Goal: Information Seeking & Learning: Learn about a topic

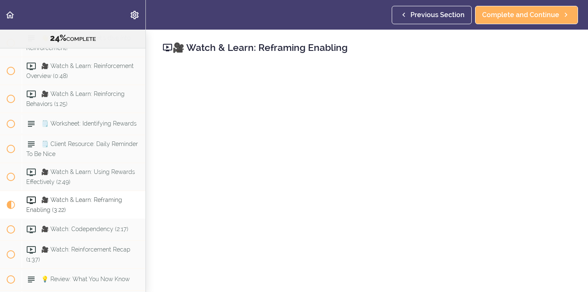
scroll to position [3001, 0]
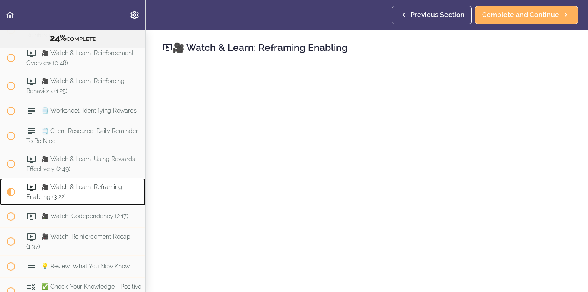
click at [32, 182] on icon at bounding box center [31, 187] width 10 height 10
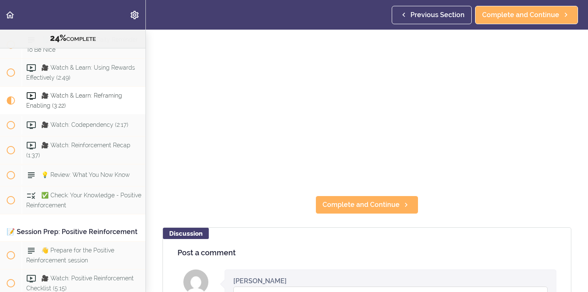
scroll to position [92, 0]
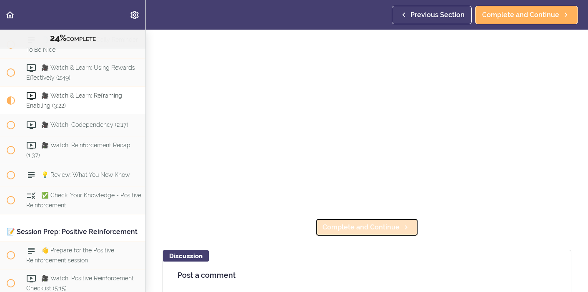
click at [369, 231] on span "Complete and Continue" at bounding box center [360, 227] width 77 height 10
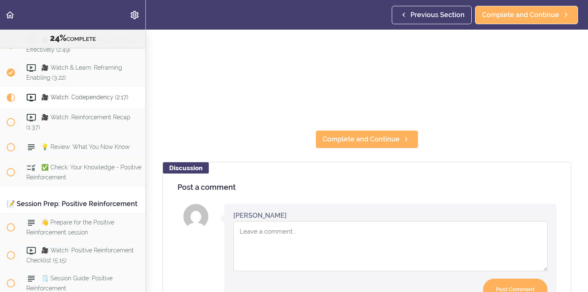
scroll to position [179, 0]
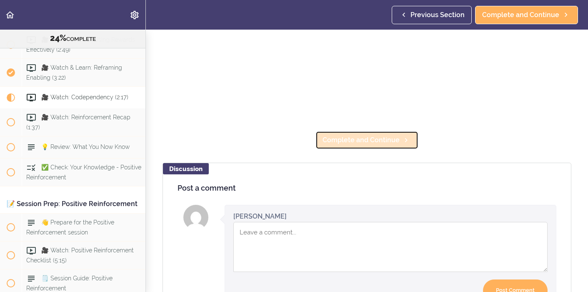
click at [346, 140] on span "Complete and Continue" at bounding box center [360, 140] width 77 height 10
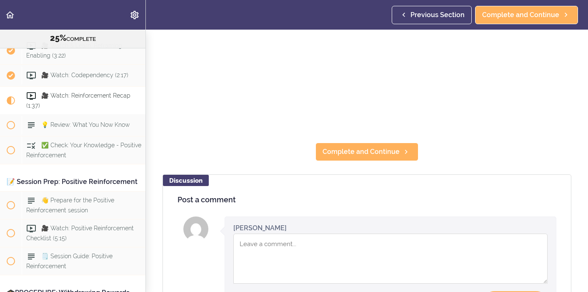
scroll to position [151, 0]
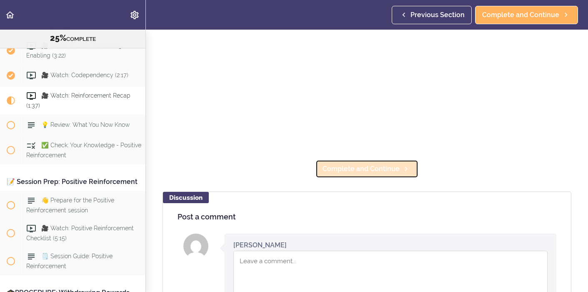
click at [356, 169] on span "Complete and Continue" at bounding box center [360, 169] width 77 height 10
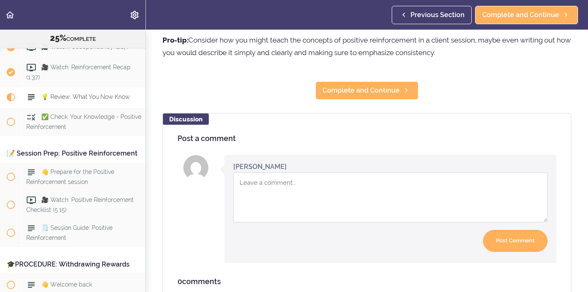
scroll to position [222, 0]
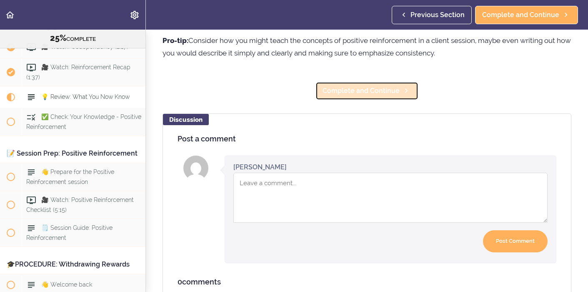
click at [389, 92] on span "Complete and Continue" at bounding box center [360, 91] width 77 height 10
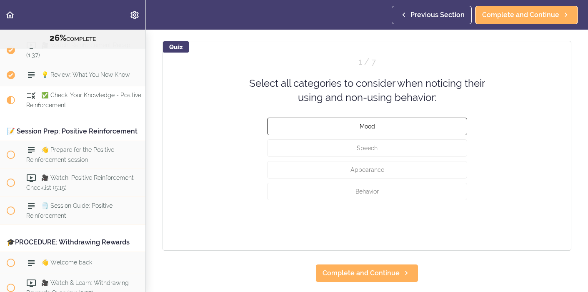
scroll to position [76, 0]
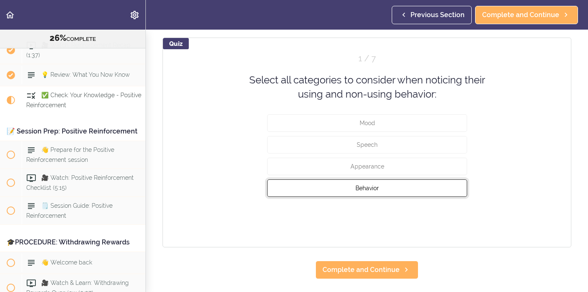
click at [395, 192] on button "Behavior" at bounding box center [367, 187] width 200 height 17
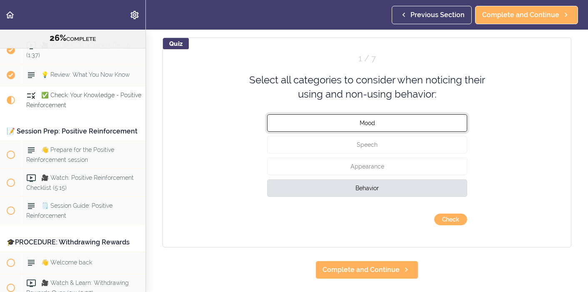
click at [406, 125] on button "Mood" at bounding box center [367, 122] width 200 height 17
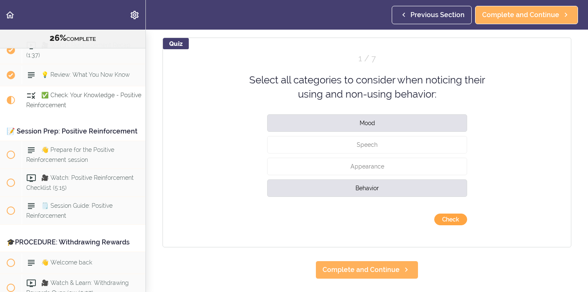
click at [451, 222] on button "Check" at bounding box center [450, 219] width 33 height 12
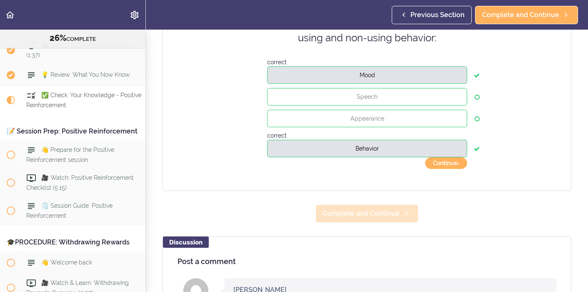
scroll to position [139, 0]
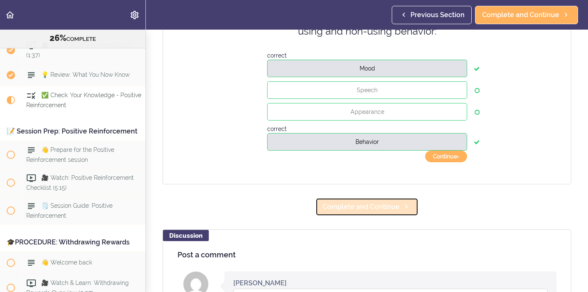
click at [386, 207] on span "Complete and Continue" at bounding box center [360, 207] width 77 height 10
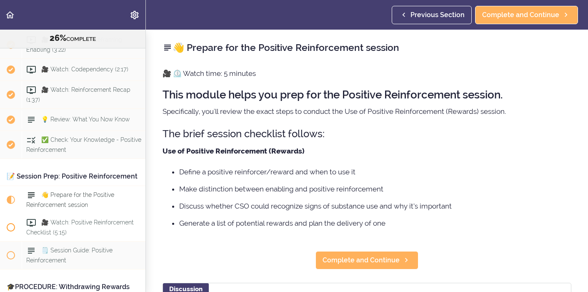
scroll to position [3144, 0]
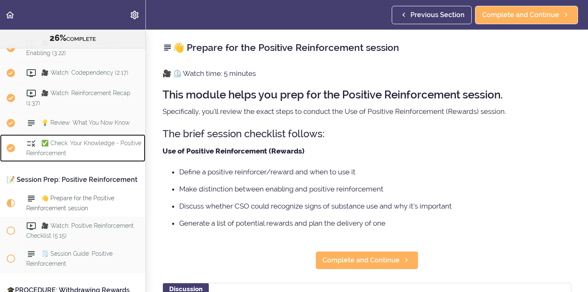
click at [55, 140] on span "✅ Check: Your Knowledge - Positive Reinforcement" at bounding box center [83, 148] width 115 height 16
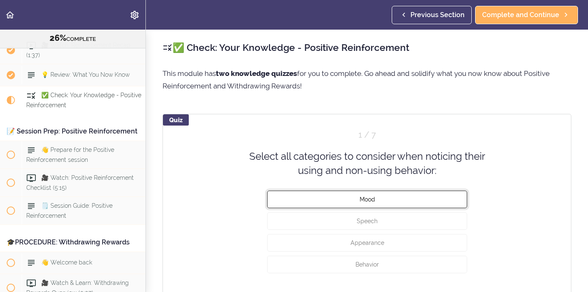
click at [358, 202] on button "Mood" at bounding box center [367, 198] width 200 height 17
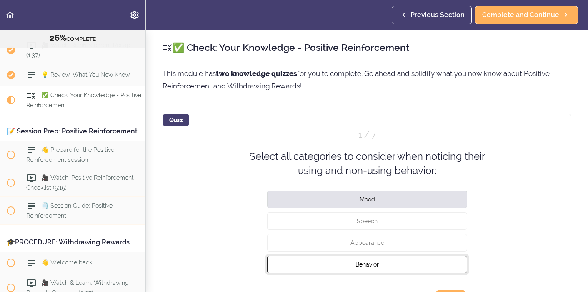
click at [339, 260] on button "Behavior" at bounding box center [367, 263] width 200 height 17
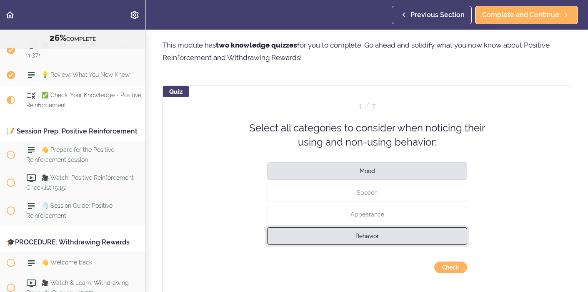
scroll to position [32, 0]
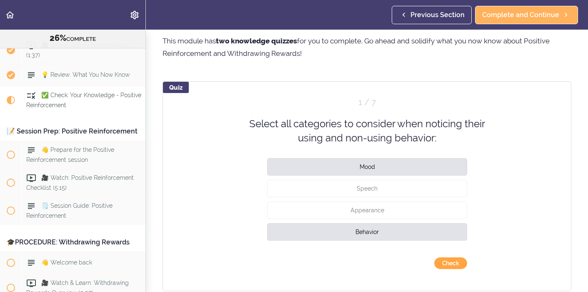
click at [444, 264] on button "Check" at bounding box center [450, 263] width 33 height 12
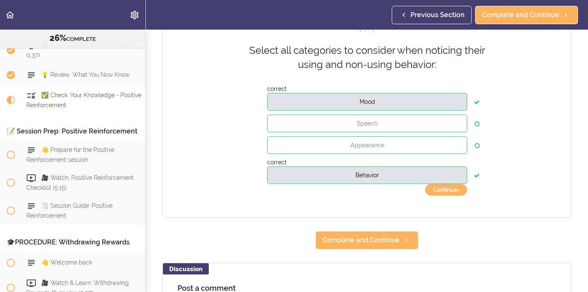
scroll to position [106, 0]
click at [453, 189] on button "Continue ›" at bounding box center [446, 189] width 42 height 12
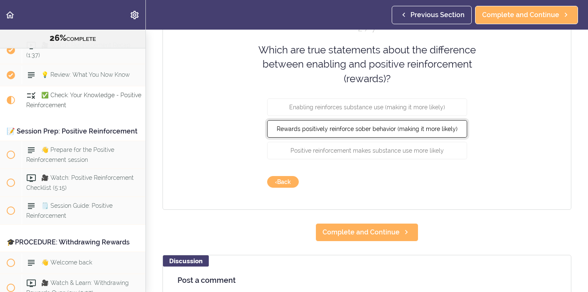
click at [443, 127] on span "Rewards positively reinforce sober behavior (making it more likely)" at bounding box center [367, 128] width 181 height 7
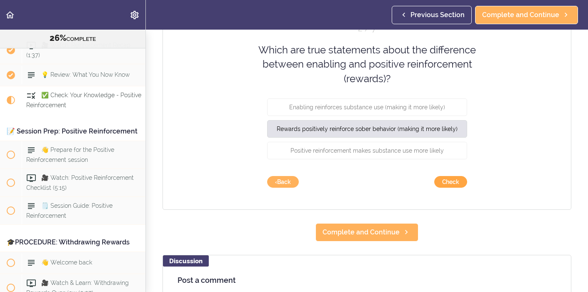
click at [446, 183] on button "Check" at bounding box center [450, 182] width 33 height 12
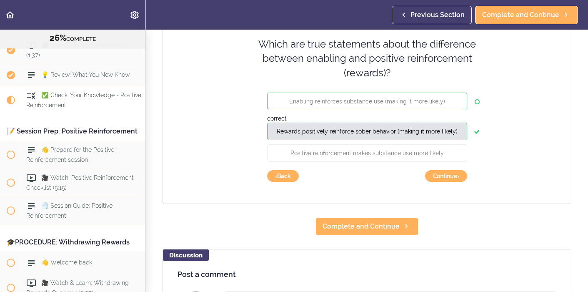
scroll to position [113, 0]
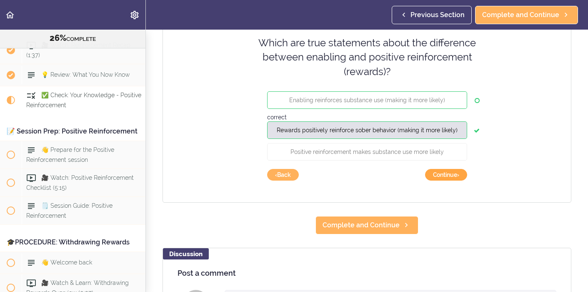
click at [445, 172] on button "Continue ›" at bounding box center [446, 175] width 42 height 12
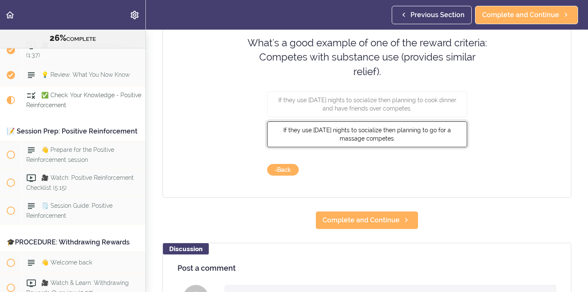
click at [430, 135] on button "If they use [DATE] nights to socialize then planning to go for a massage compet…" at bounding box center [367, 134] width 200 height 26
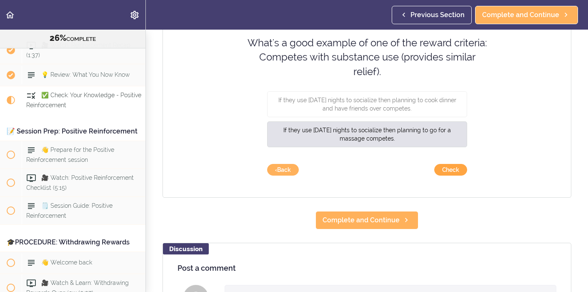
click at [448, 169] on button "Check" at bounding box center [450, 170] width 33 height 12
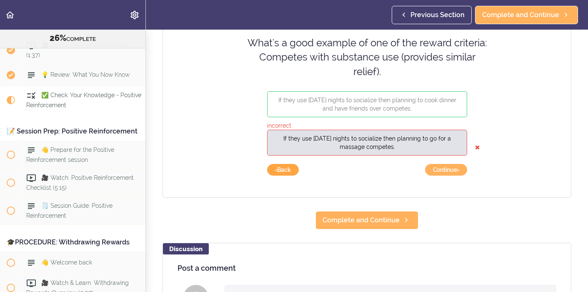
click at [287, 170] on button "‹ Back" at bounding box center [283, 170] width 32 height 12
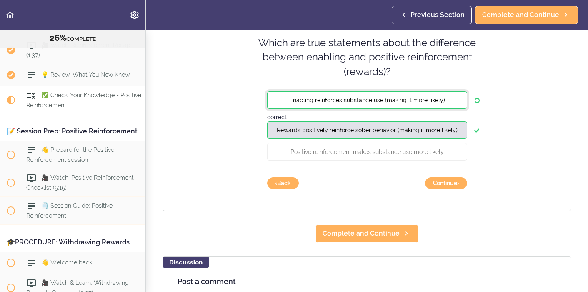
click at [443, 97] on button "Enabling reinforces substance use (making it more likely)" at bounding box center [367, 99] width 200 height 17
click at [443, 185] on button "Continue ›" at bounding box center [446, 183] width 42 height 12
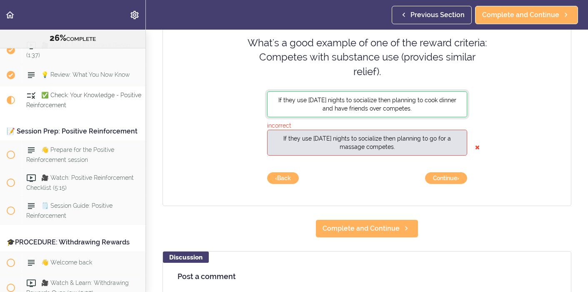
click at [441, 110] on button "If they use [DATE] nights to socialize then planning to cook dinner and have fr…" at bounding box center [367, 104] width 200 height 26
click at [476, 147] on icon at bounding box center [477, 147] width 5 height 17
click at [391, 105] on span "If they use [DATE] nights to socialize then planning to cook dinner and have fr…" at bounding box center [367, 104] width 178 height 15
click at [438, 178] on button "Continue ›" at bounding box center [446, 178] width 42 height 12
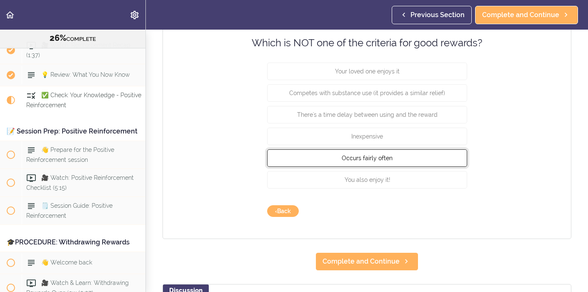
click at [421, 160] on button "Occurs fairly often" at bounding box center [367, 157] width 200 height 17
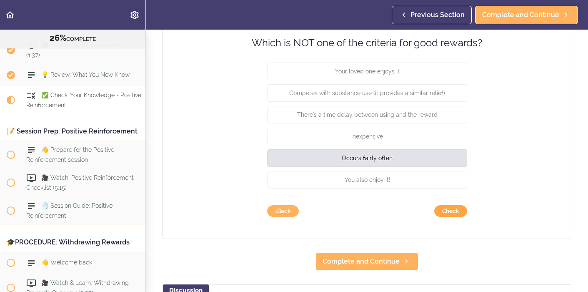
click at [461, 209] on button "Check" at bounding box center [450, 211] width 33 height 12
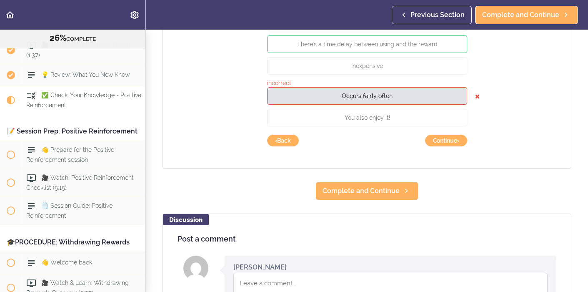
scroll to position [186, 0]
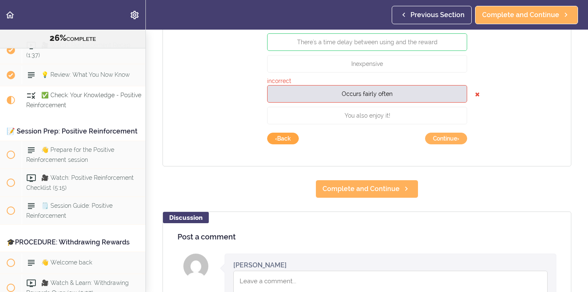
click at [291, 139] on button "‹ Back" at bounding box center [283, 138] width 32 height 12
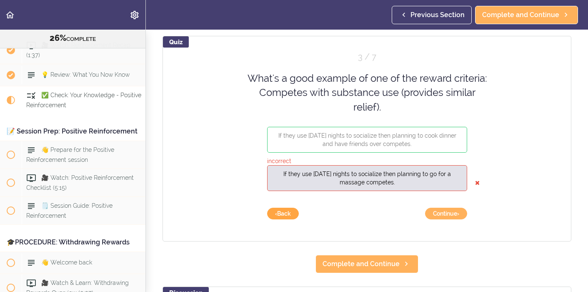
scroll to position [73, 0]
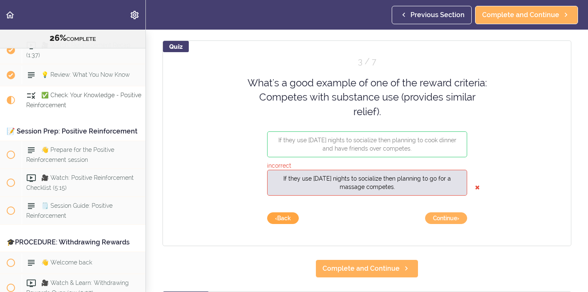
click at [279, 219] on button "‹ Back" at bounding box center [283, 218] width 32 height 12
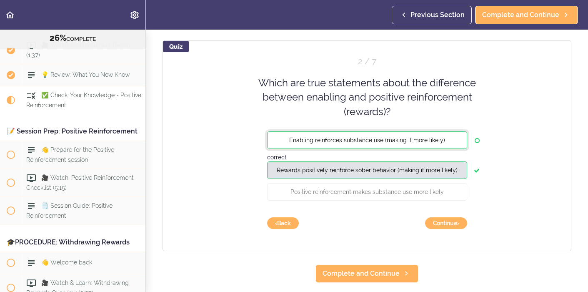
click at [439, 143] on button "Enabling reinforces substance use (making it more likely)" at bounding box center [367, 139] width 200 height 17
click at [447, 221] on button "Continue ›" at bounding box center [446, 223] width 42 height 12
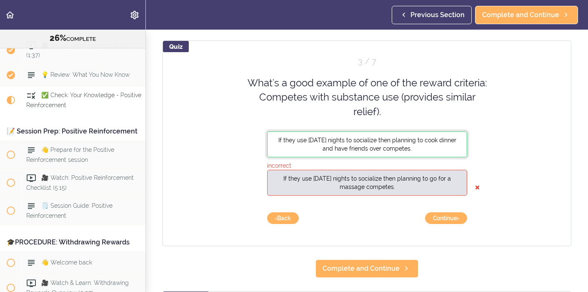
click at [421, 141] on span "If they use [DATE] nights to socialize then planning to cook dinner and have fr…" at bounding box center [367, 144] width 178 height 15
click at [476, 186] on icon at bounding box center [477, 187] width 5 height 17
click at [435, 148] on button "If they use [DATE] nights to socialize then planning to cook dinner and have fr…" at bounding box center [367, 144] width 200 height 26
click at [447, 217] on button "Continue ›" at bounding box center [446, 218] width 42 height 12
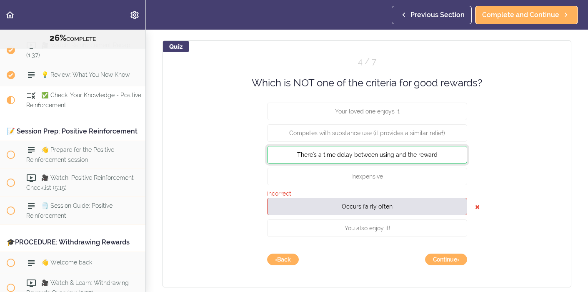
click at [438, 152] on button "There's a time delay between using and the reward" at bounding box center [367, 154] width 200 height 17
click at [476, 207] on icon at bounding box center [477, 206] width 5 height 17
click at [455, 159] on button "There's a time delay between using and the reward" at bounding box center [367, 154] width 200 height 17
click at [451, 259] on button "Continue ›" at bounding box center [446, 259] width 42 height 12
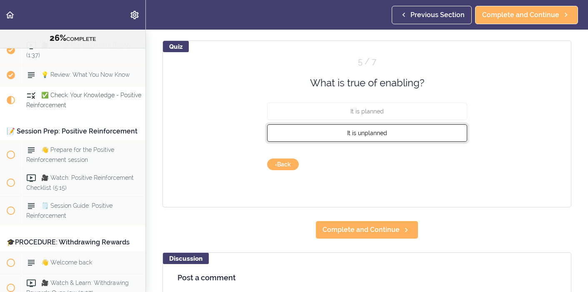
click at [391, 134] on button "It is unplanned" at bounding box center [367, 132] width 200 height 17
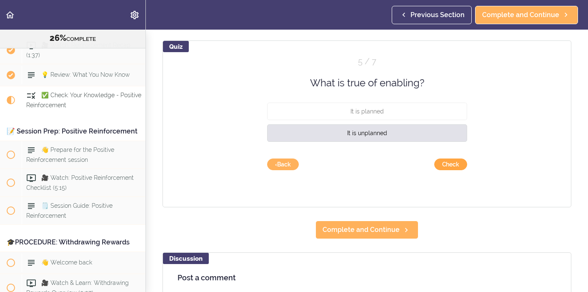
click at [446, 165] on button "Check" at bounding box center [450, 164] width 33 height 12
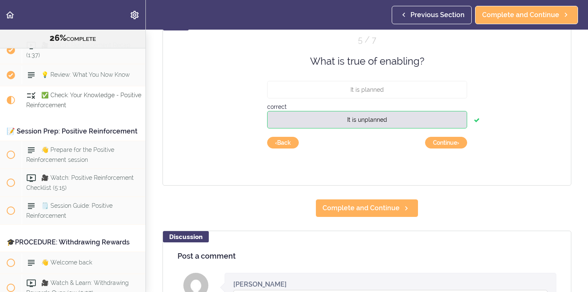
scroll to position [96, 0]
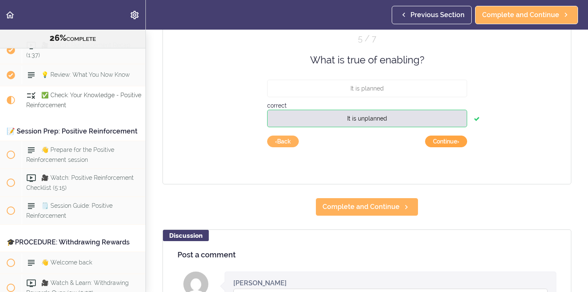
click at [447, 143] on button "Continue ›" at bounding box center [446, 141] width 42 height 12
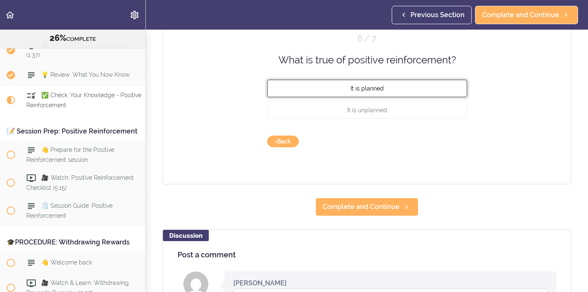
click at [421, 92] on button "It is planned" at bounding box center [367, 88] width 200 height 17
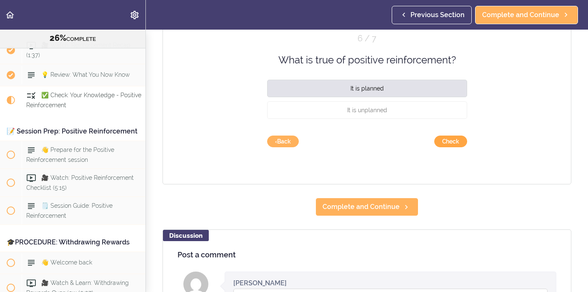
click at [449, 142] on button "Check" at bounding box center [450, 141] width 33 height 12
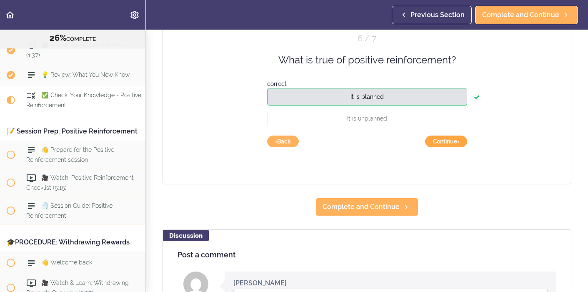
click at [449, 142] on button "Continue ›" at bounding box center [446, 141] width 42 height 12
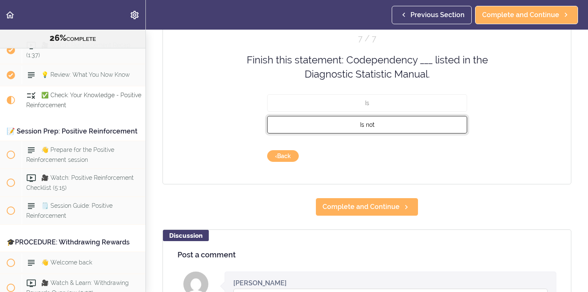
click at [426, 132] on button "Is not" at bounding box center [367, 123] width 200 height 17
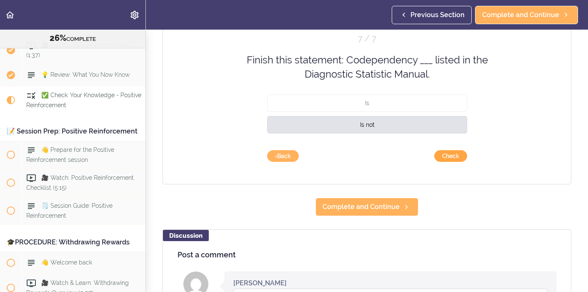
click at [447, 156] on button "Check" at bounding box center [450, 156] width 33 height 12
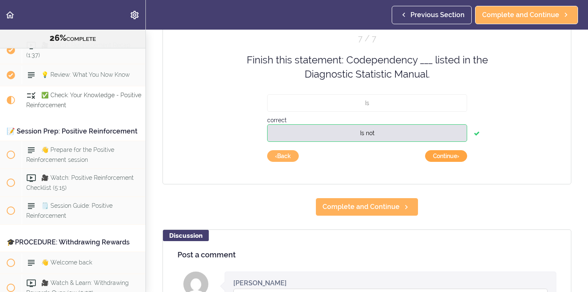
click at [447, 156] on button "Continue ›" at bounding box center [446, 156] width 42 height 12
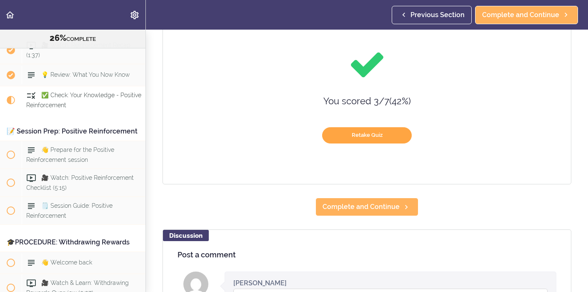
click at [374, 135] on button "Retake Quiz" at bounding box center [367, 135] width 90 height 16
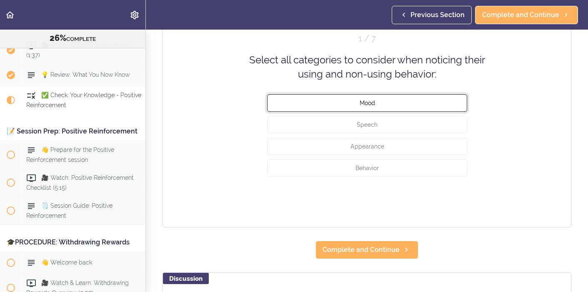
click at [386, 106] on button "Mood" at bounding box center [367, 102] width 200 height 17
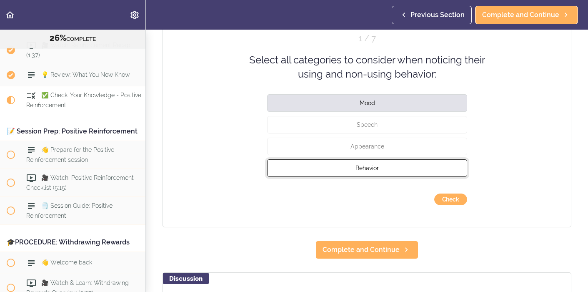
click at [382, 169] on button "Behavior" at bounding box center [367, 167] width 200 height 17
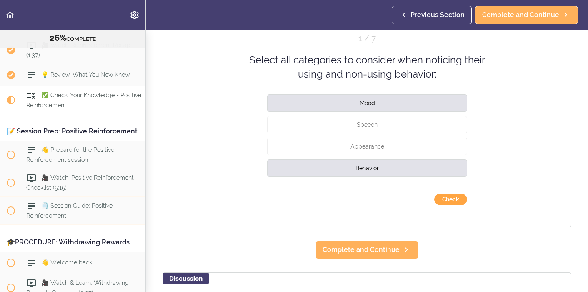
click at [454, 200] on button "Check" at bounding box center [450, 199] width 33 height 12
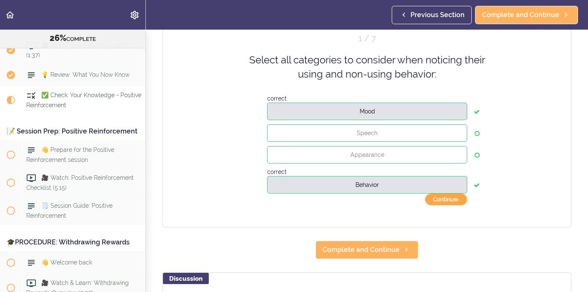
click at [454, 200] on button "Continue ›" at bounding box center [446, 199] width 42 height 12
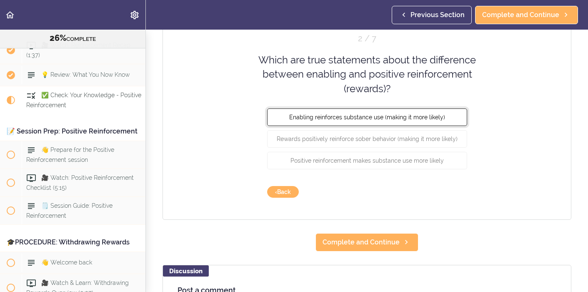
click at [453, 119] on button "Enabling reinforces substance use (making it more likely)" at bounding box center [367, 116] width 200 height 17
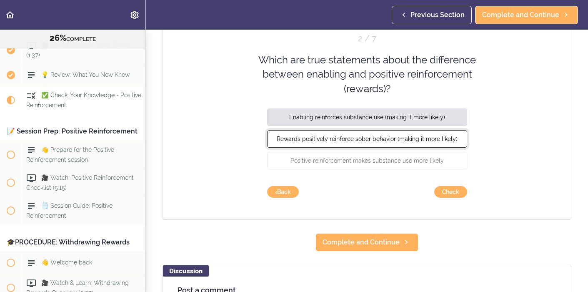
click at [443, 145] on button "Rewards positively reinforce sober behavior (making it more likely)" at bounding box center [367, 138] width 200 height 17
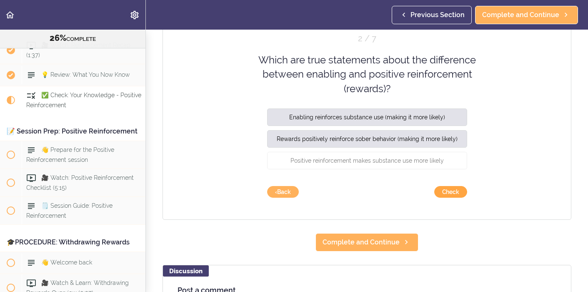
click at [454, 192] on button "Check" at bounding box center [450, 192] width 33 height 12
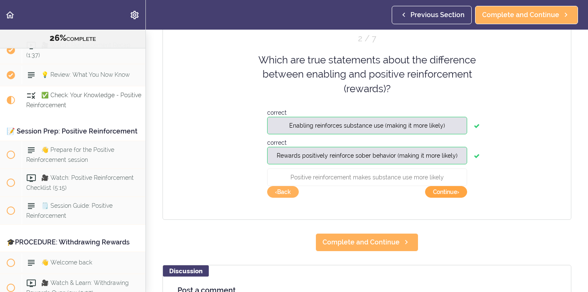
click at [454, 192] on button "Continue ›" at bounding box center [446, 192] width 42 height 12
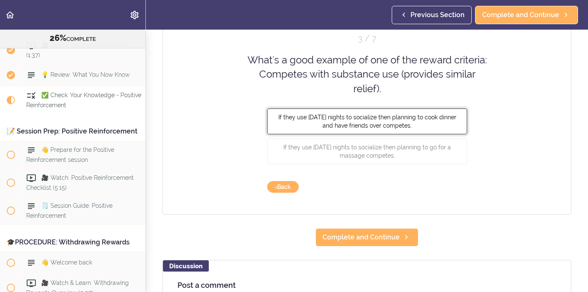
click at [447, 120] on span "If they use [DATE] nights to socialize then planning to cook dinner and have fr…" at bounding box center [367, 121] width 178 height 15
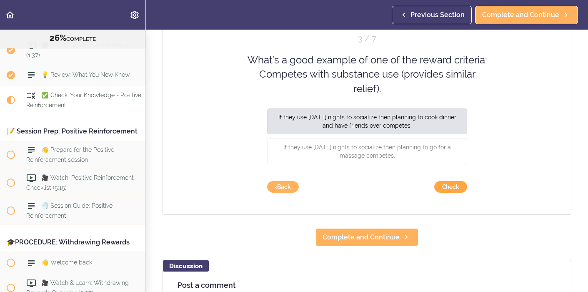
click at [454, 186] on button "Check" at bounding box center [450, 187] width 33 height 12
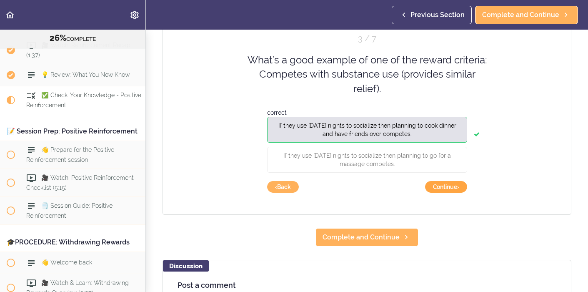
click at [454, 186] on button "Continue ›" at bounding box center [446, 187] width 42 height 12
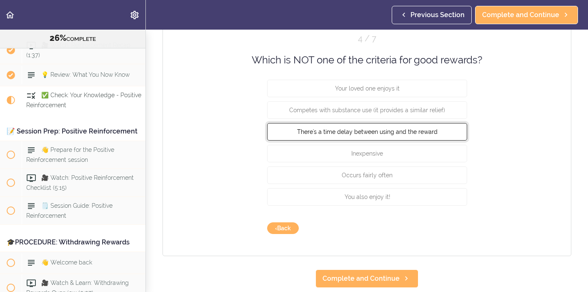
click at [448, 134] on button "There's a time delay between using and the reward" at bounding box center [367, 131] width 200 height 17
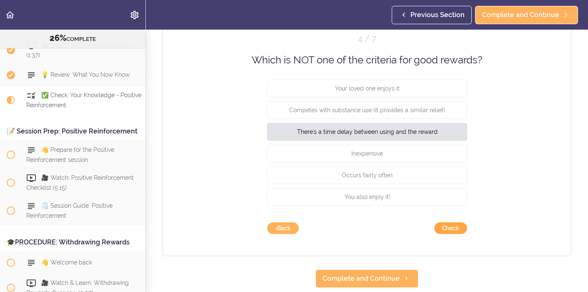
click at [449, 231] on button "Check" at bounding box center [450, 228] width 33 height 12
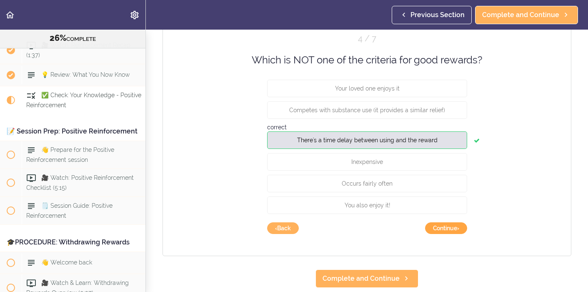
click at [449, 229] on button "Continue ›" at bounding box center [446, 228] width 42 height 12
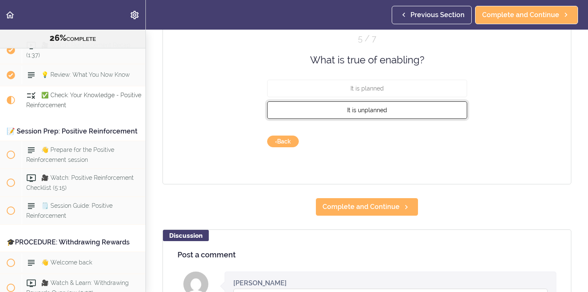
click at [422, 107] on button "It is unplanned" at bounding box center [367, 109] width 200 height 17
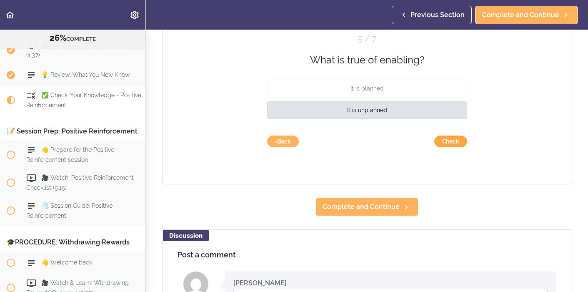
click at [448, 140] on button "Check" at bounding box center [450, 141] width 33 height 12
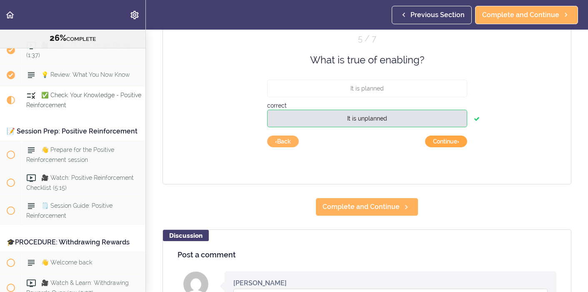
click at [448, 140] on button "Continue ›" at bounding box center [446, 141] width 42 height 12
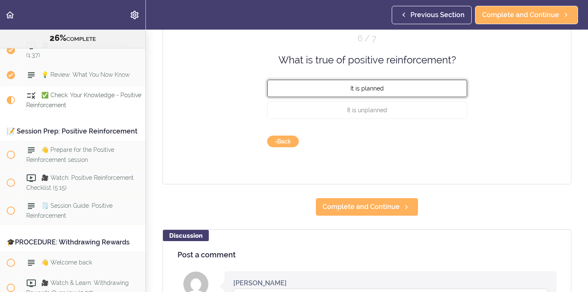
click at [423, 87] on button "It is planned" at bounding box center [367, 88] width 200 height 17
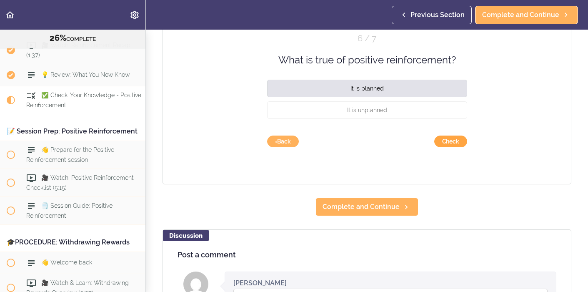
click at [449, 141] on button "Check" at bounding box center [450, 141] width 33 height 12
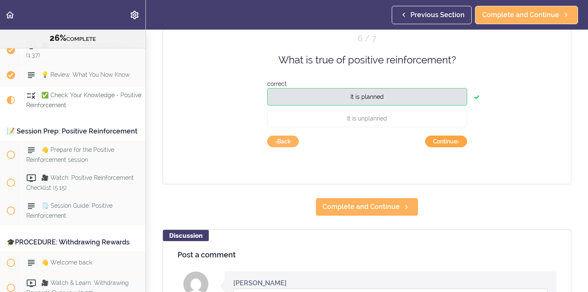
click at [451, 143] on button "Continue ›" at bounding box center [446, 141] width 42 height 12
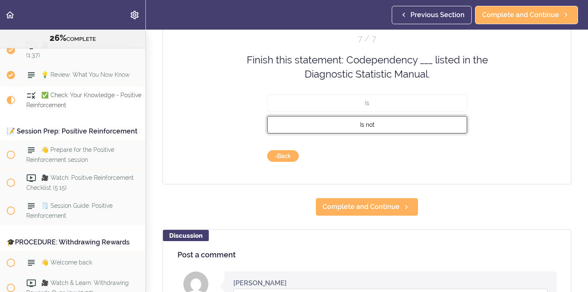
click at [444, 132] on button "Is not" at bounding box center [367, 123] width 200 height 17
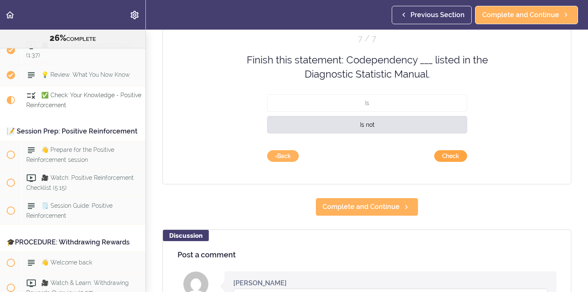
click at [454, 156] on button "Check" at bounding box center [450, 156] width 33 height 12
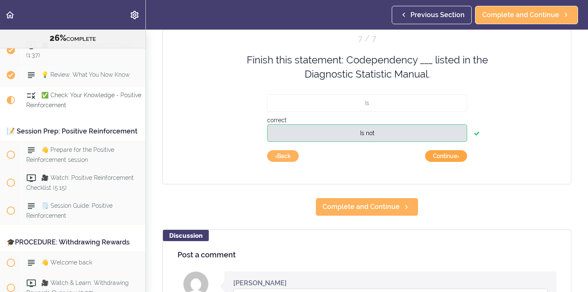
click at [454, 156] on button "Continue ›" at bounding box center [446, 156] width 42 height 12
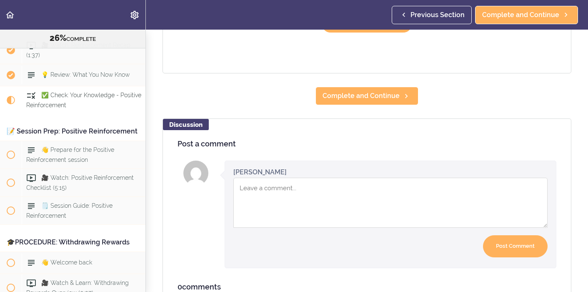
scroll to position [248, 0]
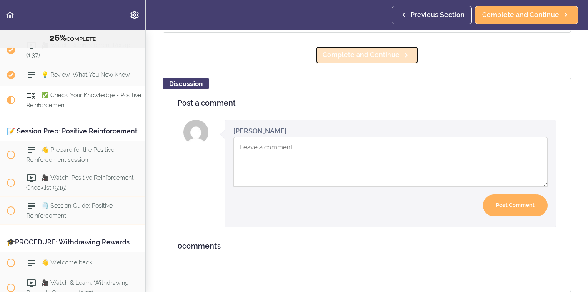
click at [359, 57] on span "Complete and Continue" at bounding box center [360, 55] width 77 height 10
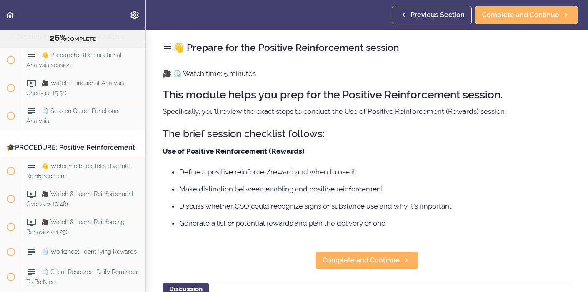
scroll to position [2859, 0]
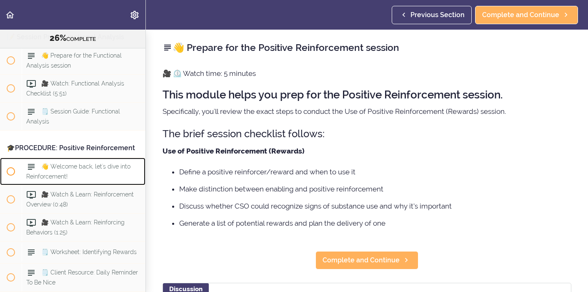
click at [83, 163] on span "👋 Welcome back, let's dive into Reinforcement!" at bounding box center [78, 171] width 104 height 16
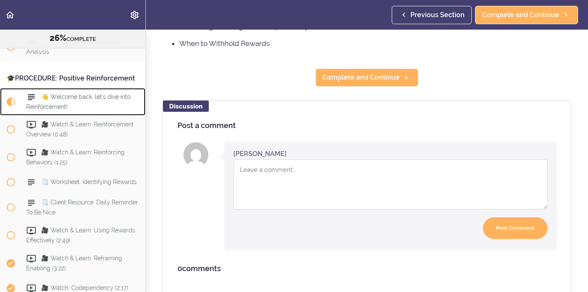
scroll to position [204, 0]
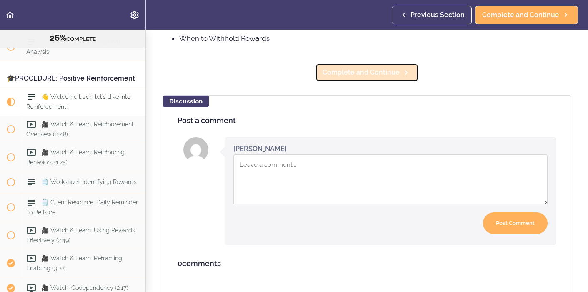
click at [370, 71] on span "Complete and Continue" at bounding box center [360, 72] width 77 height 10
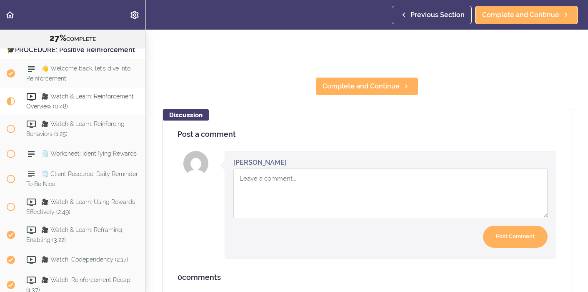
scroll to position [237, 0]
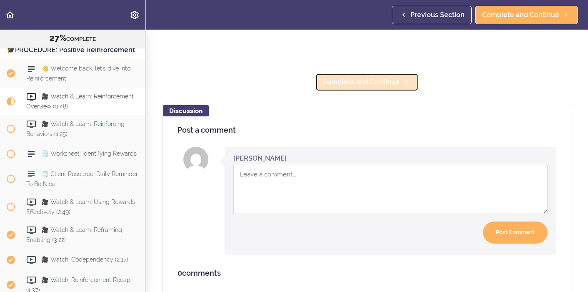
click at [376, 80] on span "Complete and Continue" at bounding box center [360, 82] width 77 height 10
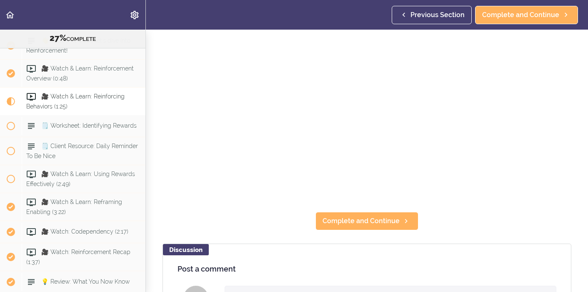
scroll to position [101, 0]
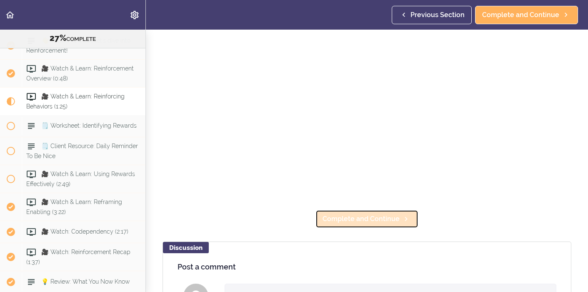
click at [383, 223] on span "Complete and Continue" at bounding box center [360, 219] width 77 height 10
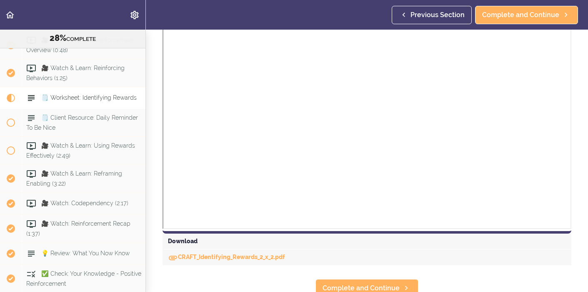
scroll to position [234, 0]
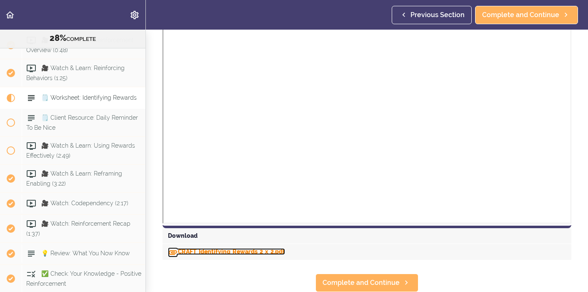
click at [235, 249] on link "CRAFT_Identifying_Rewards_2_x_2.pdf" at bounding box center [226, 251] width 117 height 7
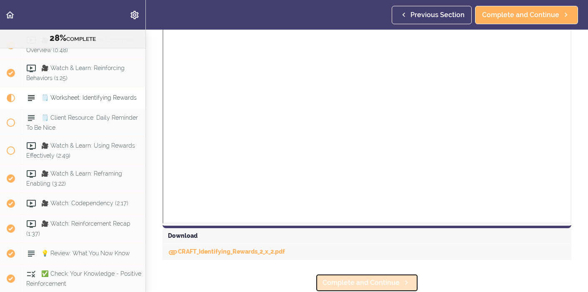
click at [372, 279] on span "Complete and Continue" at bounding box center [360, 282] width 77 height 10
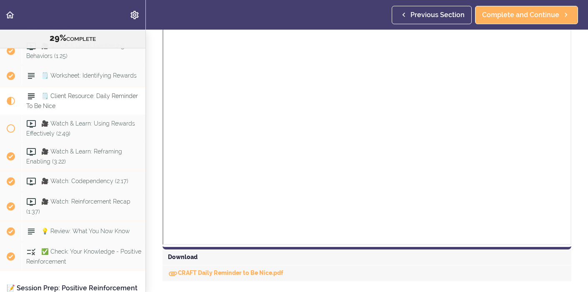
scroll to position [234, 0]
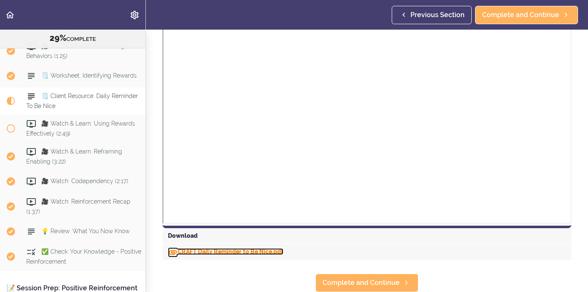
click at [200, 250] on link "CRAFT Daily Reminder to Be Nice.pdf" at bounding box center [225, 251] width 115 height 7
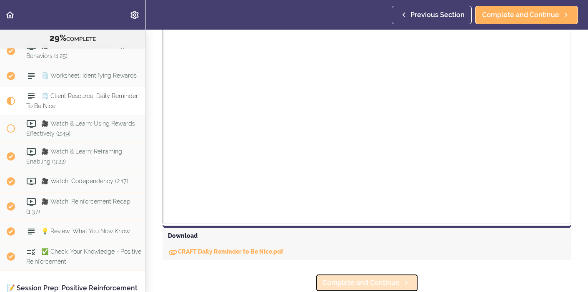
click at [354, 281] on span "Complete and Continue" at bounding box center [360, 282] width 77 height 10
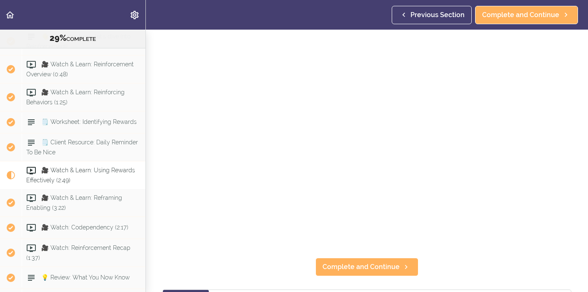
scroll to position [2991, 0]
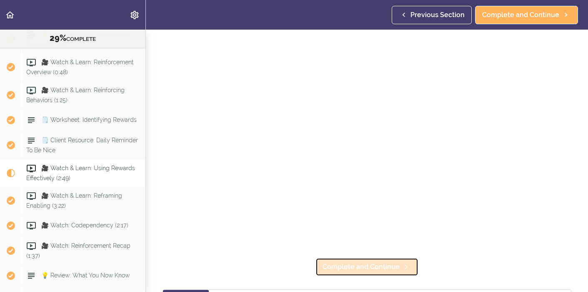
click at [381, 269] on span "Complete and Continue" at bounding box center [360, 267] width 77 height 10
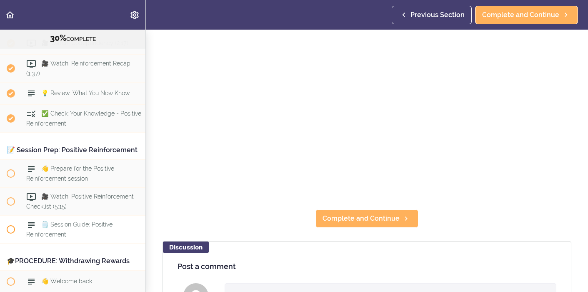
scroll to position [3167, 0]
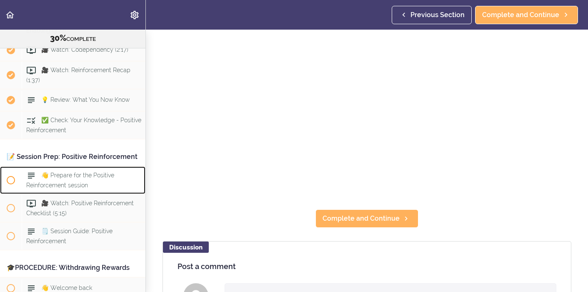
click at [11, 176] on span at bounding box center [11, 180] width 8 height 8
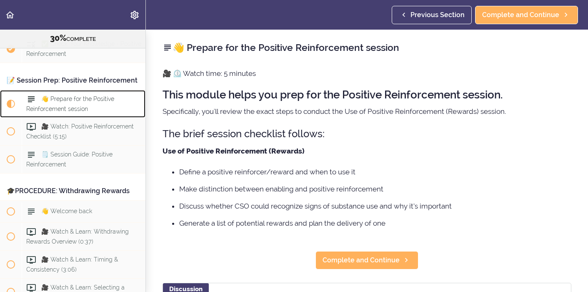
scroll to position [3247, 0]
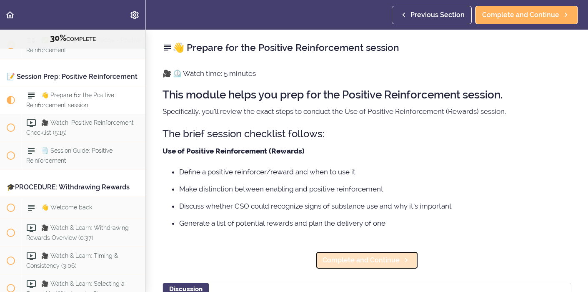
click at [364, 252] on link "Complete and Continue" at bounding box center [366, 260] width 103 height 18
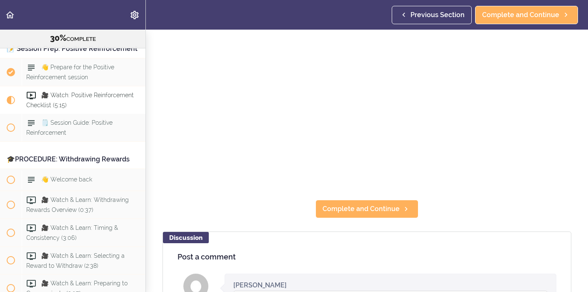
scroll to position [113, 0]
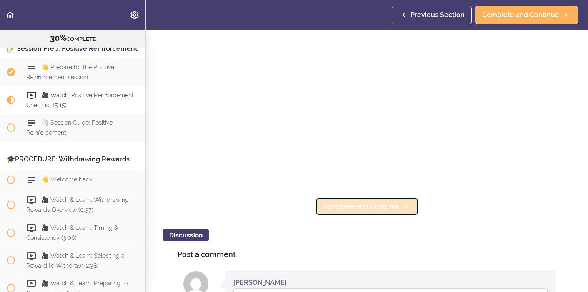
click at [396, 210] on span "Complete and Continue" at bounding box center [360, 206] width 77 height 10
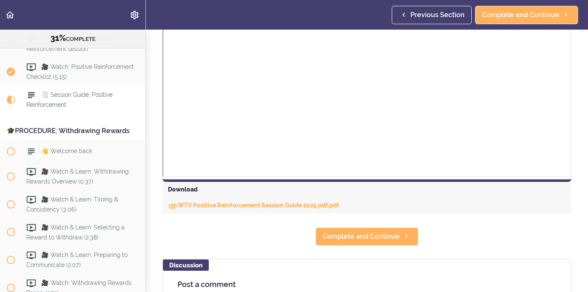
scroll to position [288, 0]
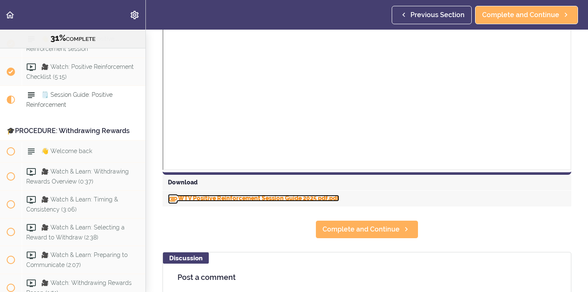
click at [227, 198] on link "WTV Positive Reinforcement Session Guide 2025 pdf.pdf" at bounding box center [253, 197] width 171 height 7
click at [173, 199] on use "Download" at bounding box center [173, 199] width 8 height 5
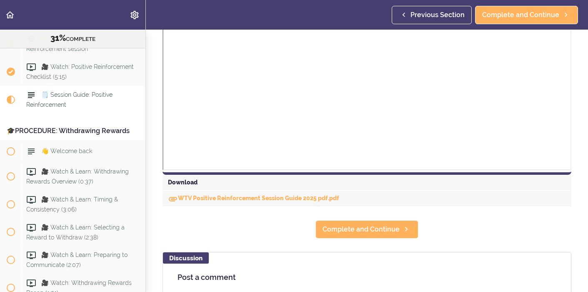
click at [182, 183] on div "Download" at bounding box center [366, 183] width 409 height 16
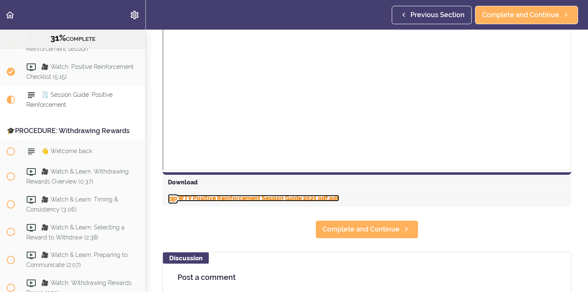
click at [170, 198] on icon "Download" at bounding box center [173, 199] width 10 height 10
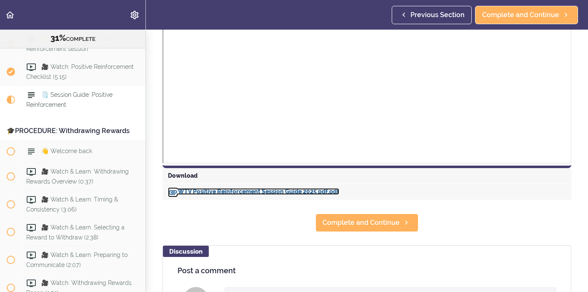
scroll to position [296, 0]
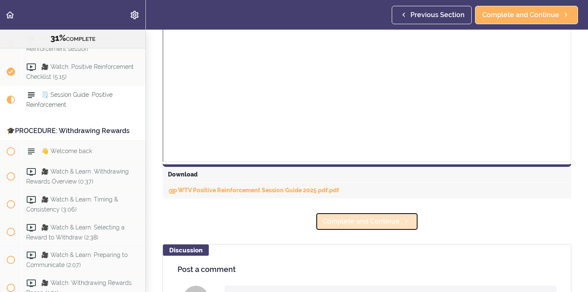
click at [361, 220] on span "Complete and Continue" at bounding box center [360, 221] width 77 height 10
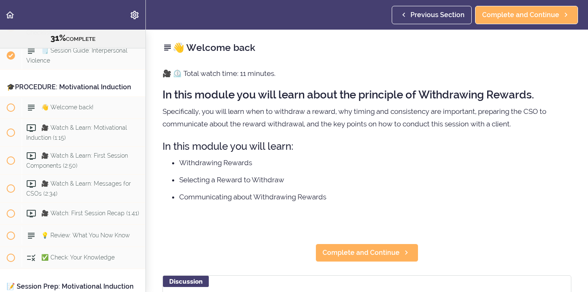
scroll to position [1340, 0]
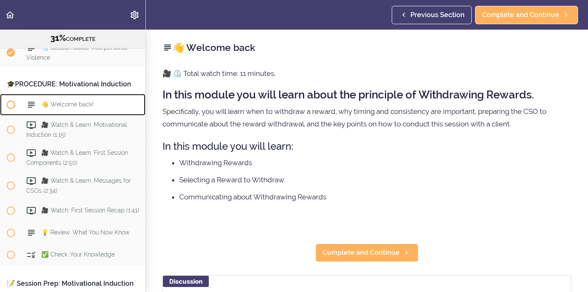
click at [11, 100] on span at bounding box center [11, 104] width 8 height 8
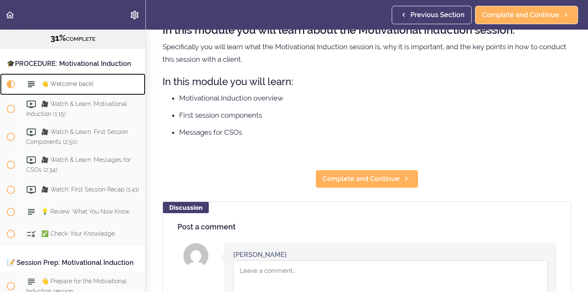
scroll to position [67, 0]
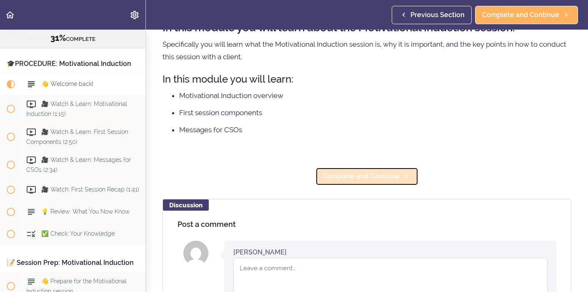
click at [375, 177] on span "Complete and Continue" at bounding box center [360, 176] width 77 height 10
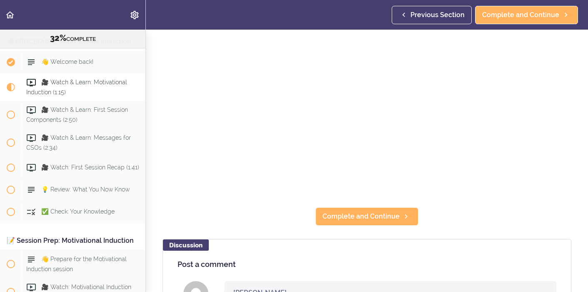
scroll to position [118, 0]
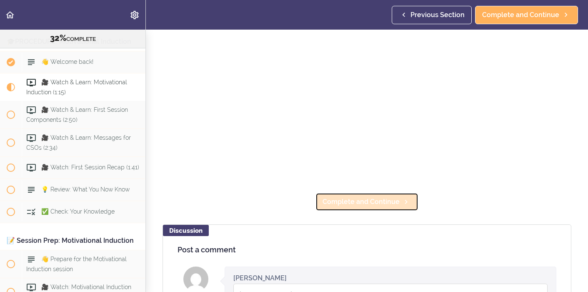
click at [368, 204] on span "Complete and Continue" at bounding box center [360, 202] width 77 height 10
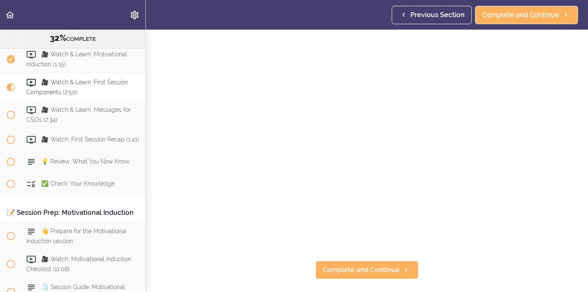
scroll to position [51, 0]
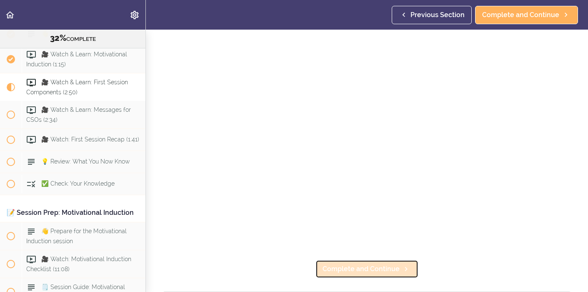
click at [385, 268] on span "Complete and Continue" at bounding box center [360, 269] width 77 height 10
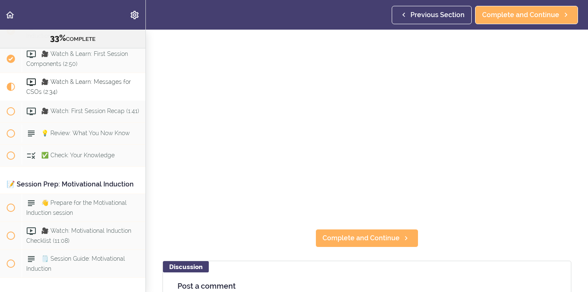
scroll to position [87, 0]
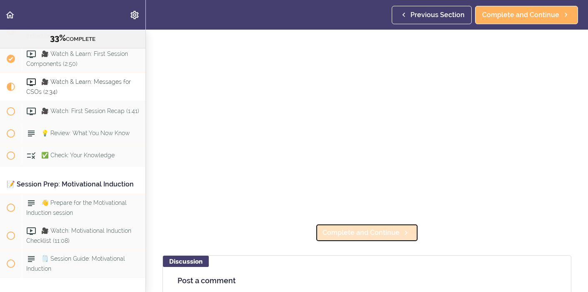
click at [397, 236] on span "Complete and Continue" at bounding box center [360, 232] width 77 height 10
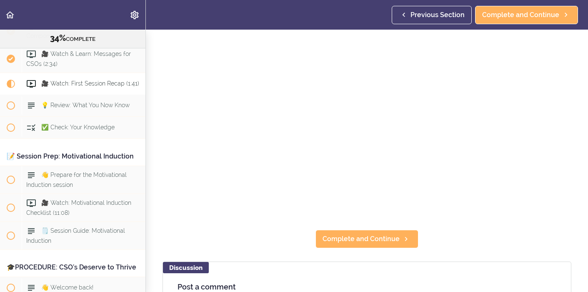
scroll to position [85, 0]
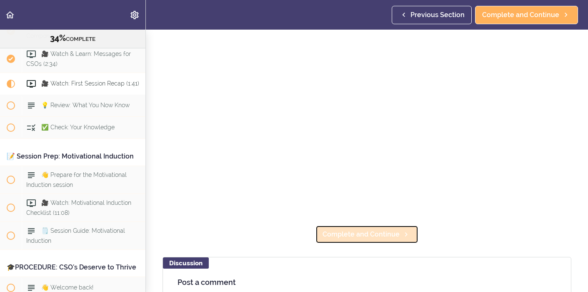
click at [405, 233] on icon at bounding box center [406, 234] width 10 height 9
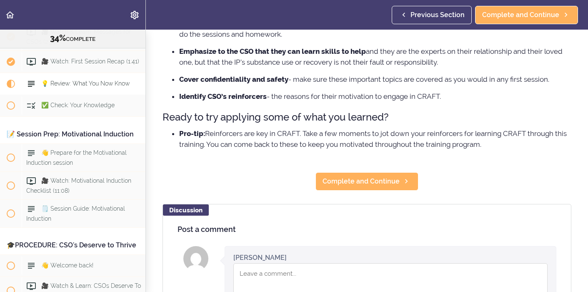
scroll to position [196, 0]
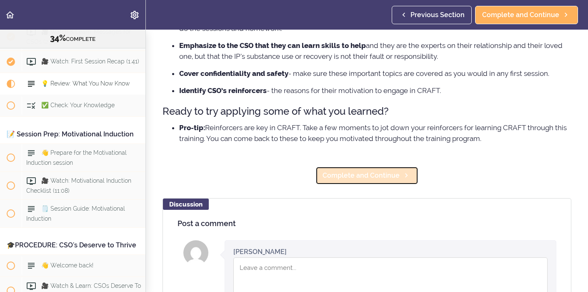
click at [377, 179] on span "Complete and Continue" at bounding box center [360, 175] width 77 height 10
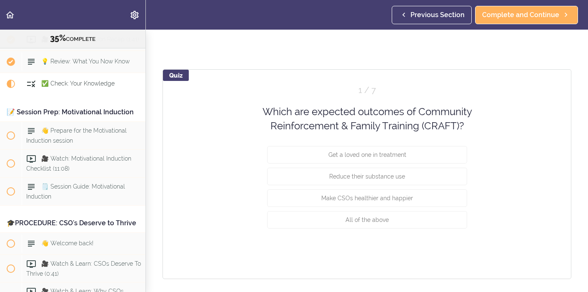
scroll to position [58, 0]
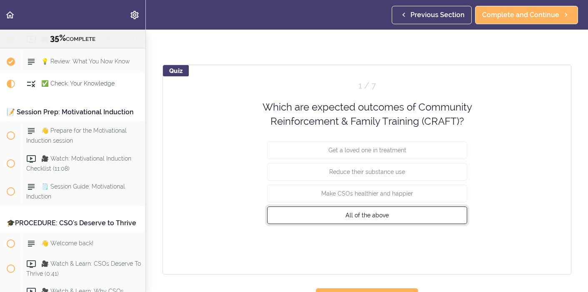
click at [403, 215] on button "All of the above" at bounding box center [367, 214] width 200 height 17
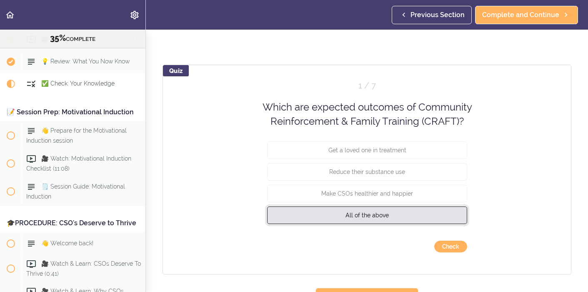
scroll to position [59, 0]
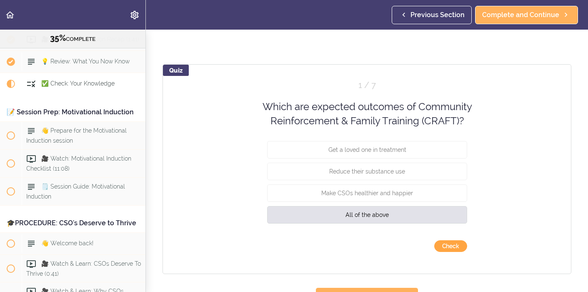
click at [445, 244] on button "Check" at bounding box center [450, 246] width 33 height 12
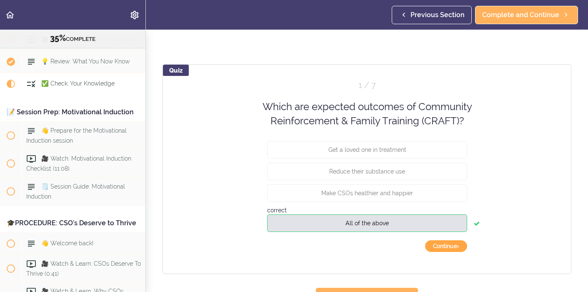
click at [446, 244] on button "Continue ›" at bounding box center [446, 246] width 42 height 12
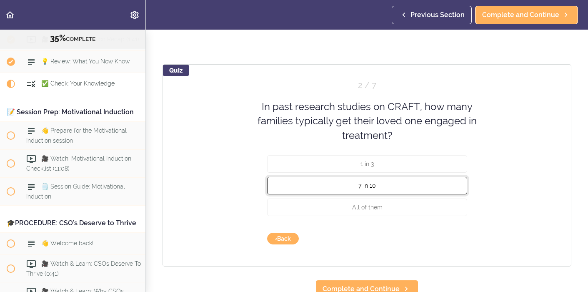
click at [411, 192] on button "7 in 10" at bounding box center [367, 185] width 200 height 17
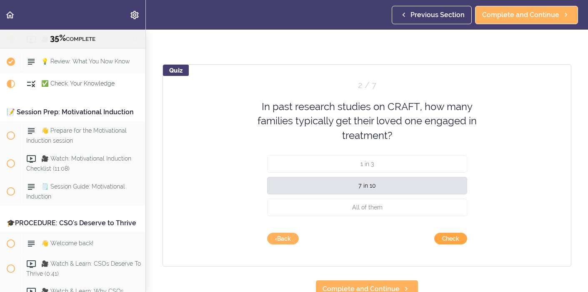
click at [444, 240] on button "Check" at bounding box center [450, 238] width 33 height 12
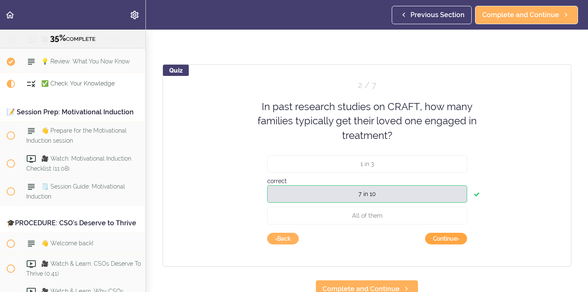
click at [444, 240] on button "Continue ›" at bounding box center [446, 238] width 42 height 12
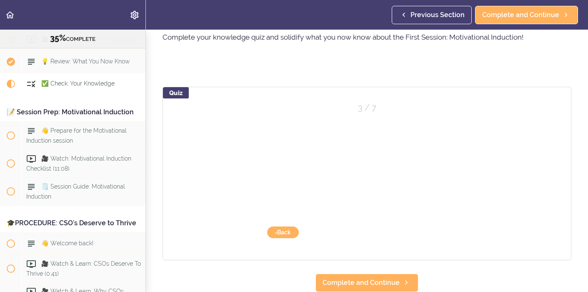
scroll to position [36, 0]
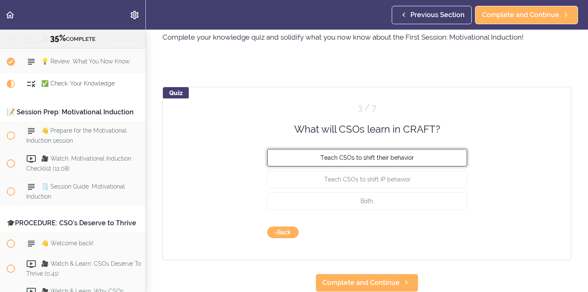
click at [432, 162] on button "Teach CSOs to shift their behavior" at bounding box center [367, 157] width 200 height 17
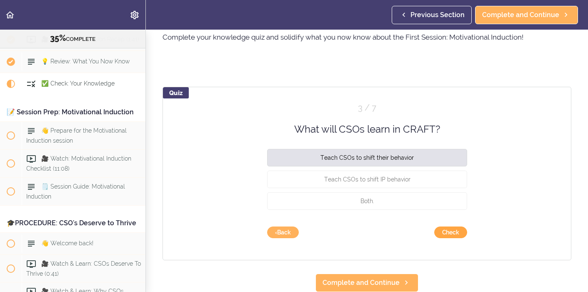
click at [456, 235] on button "Check" at bounding box center [450, 232] width 33 height 12
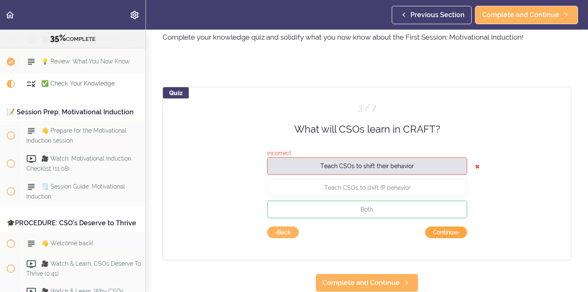
click at [453, 232] on button "Continue ›" at bounding box center [446, 232] width 42 height 12
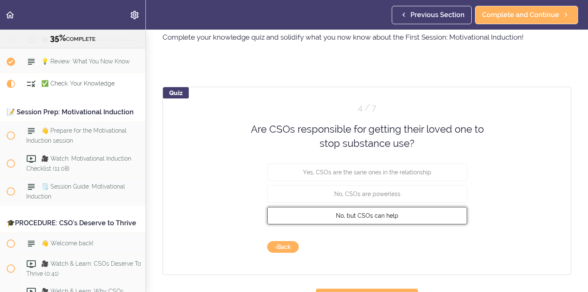
click at [436, 218] on button "No, but CSOs can help" at bounding box center [367, 214] width 200 height 17
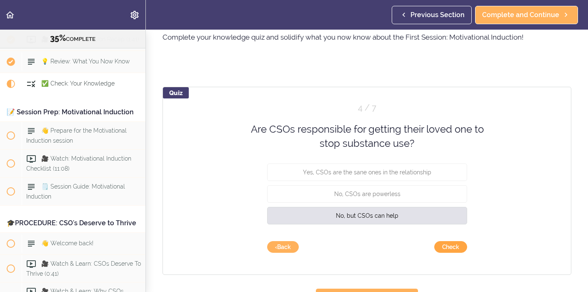
click at [457, 248] on button "Check" at bounding box center [450, 247] width 33 height 12
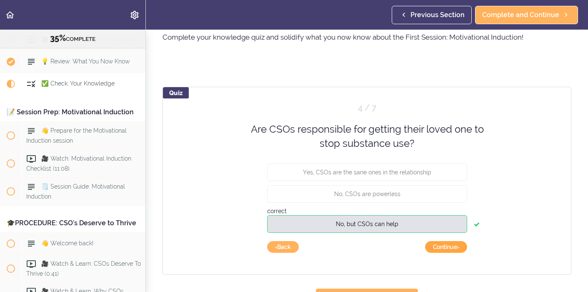
click at [457, 248] on button "Continue ›" at bounding box center [446, 247] width 42 height 12
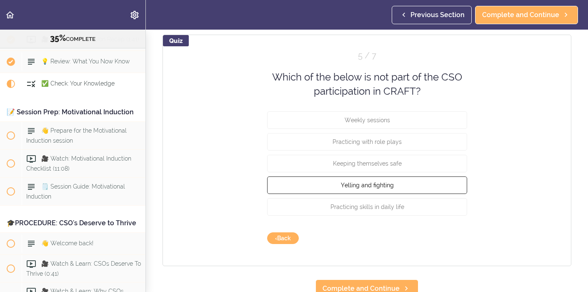
scroll to position [94, 0]
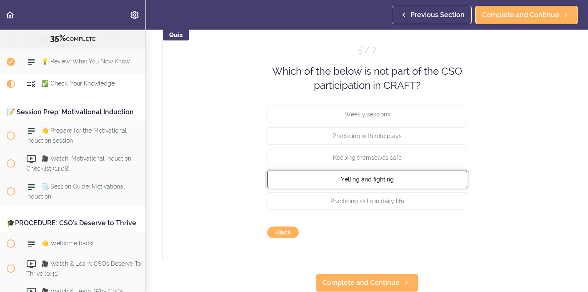
click at [428, 179] on button "Yelling and fighting" at bounding box center [367, 178] width 200 height 17
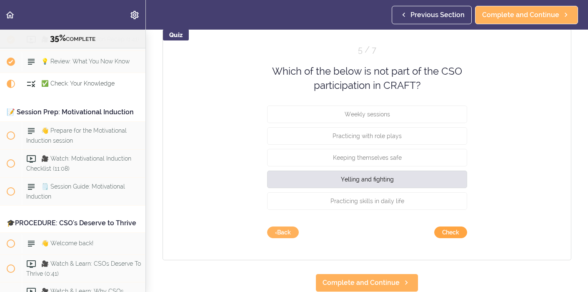
click at [450, 233] on button "Check" at bounding box center [450, 232] width 33 height 12
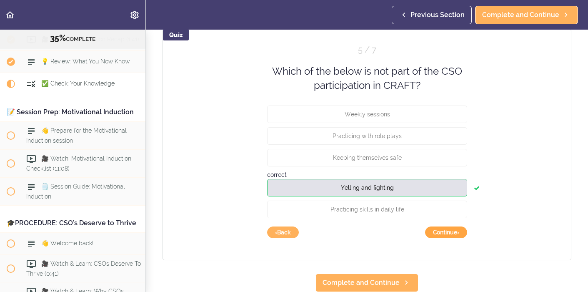
click at [450, 233] on button "Continue ›" at bounding box center [446, 232] width 42 height 12
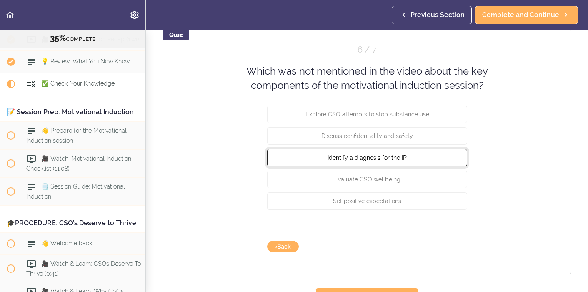
click at [427, 166] on button "Identify a diagnosis for the IP" at bounding box center [367, 156] width 200 height 17
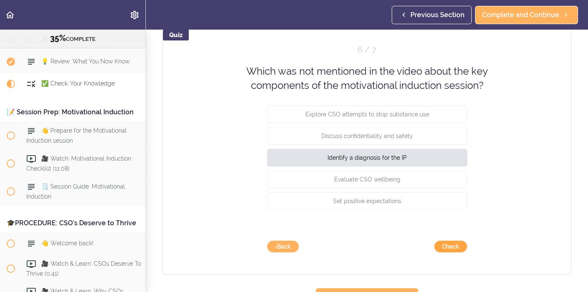
click at [446, 244] on button "Check" at bounding box center [450, 246] width 33 height 12
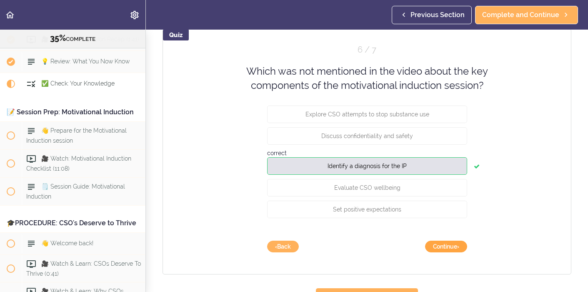
click at [446, 245] on button "Continue ›" at bounding box center [446, 246] width 42 height 12
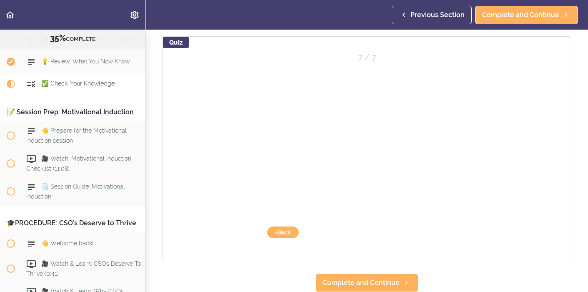
scroll to position [87, 0]
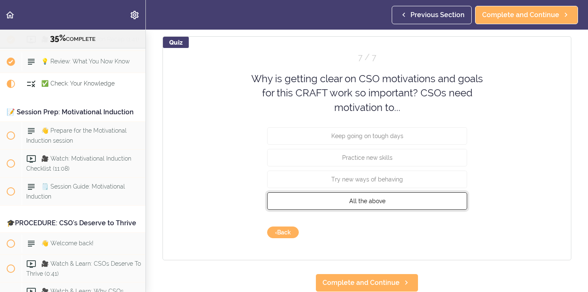
click at [416, 205] on button "All the above" at bounding box center [367, 200] width 200 height 17
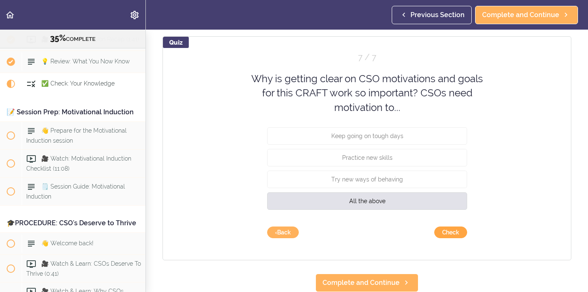
click at [447, 231] on button "Check" at bounding box center [450, 232] width 33 height 12
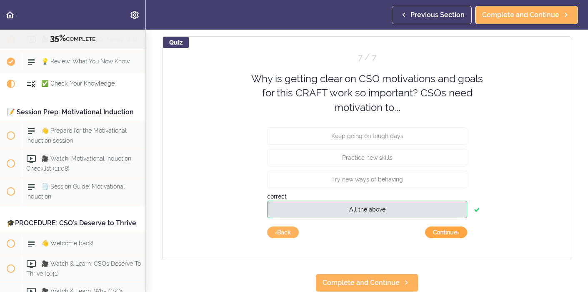
click at [447, 231] on button "Continue ›" at bounding box center [446, 232] width 42 height 12
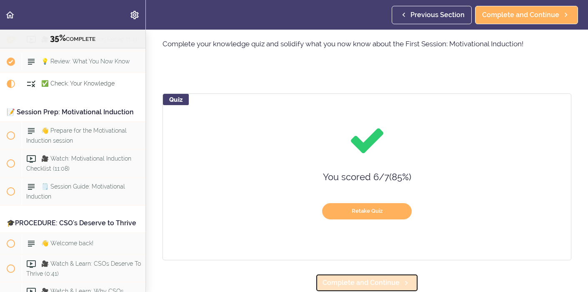
click at [376, 281] on span "Complete and Continue" at bounding box center [360, 282] width 77 height 10
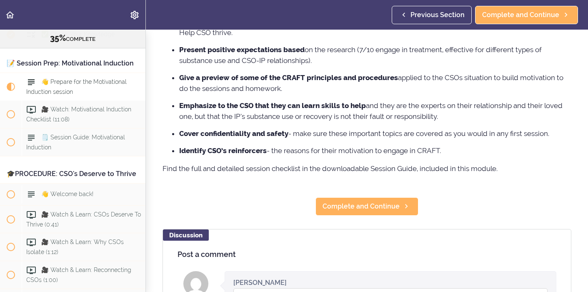
scroll to position [172, 0]
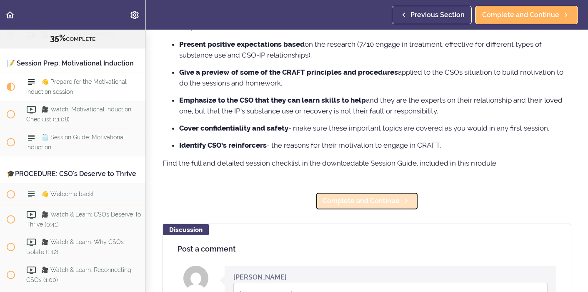
click at [347, 205] on span "Complete and Continue" at bounding box center [360, 201] width 77 height 10
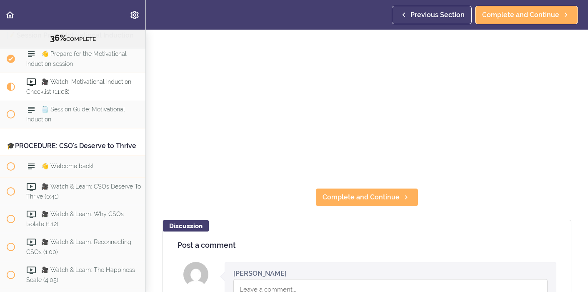
scroll to position [147, 0]
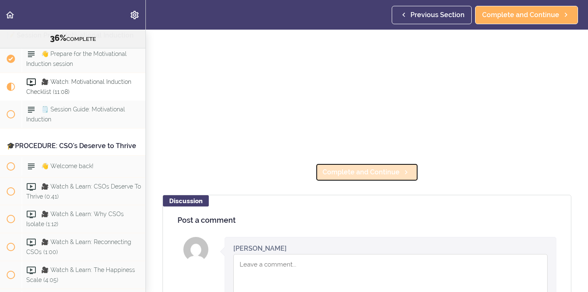
click at [377, 171] on span "Complete and Continue" at bounding box center [360, 172] width 77 height 10
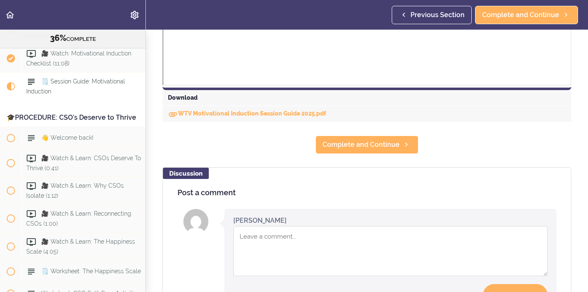
scroll to position [371, 0]
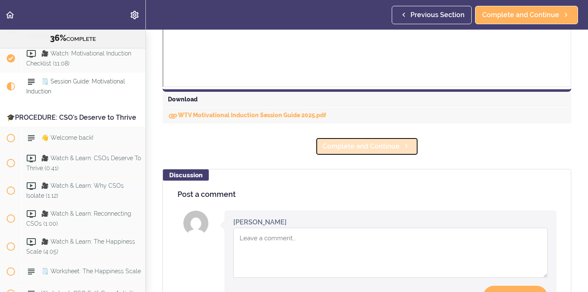
click at [355, 145] on span "Complete and Continue" at bounding box center [360, 146] width 77 height 10
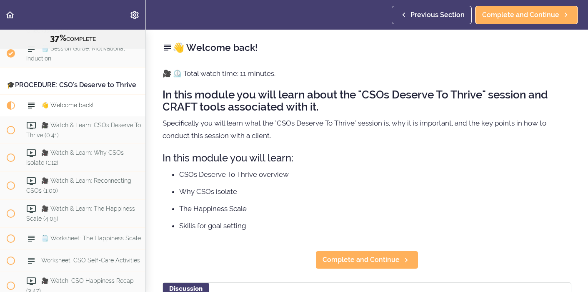
scroll to position [1671, 0]
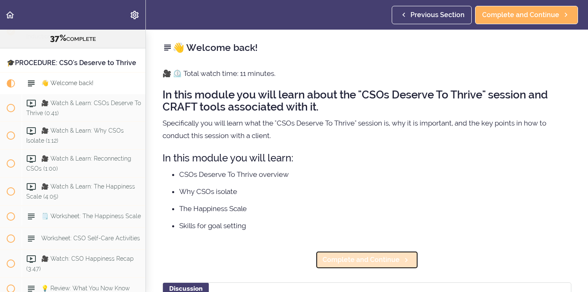
click at [371, 257] on span "Complete and Continue" at bounding box center [360, 259] width 77 height 10
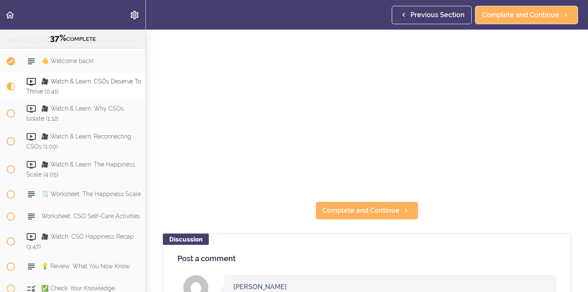
scroll to position [115, 0]
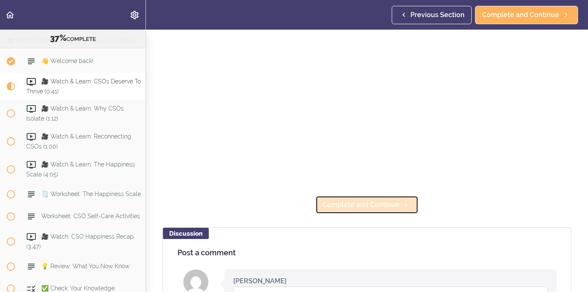
click at [382, 205] on span "Complete and Continue" at bounding box center [360, 204] width 77 height 10
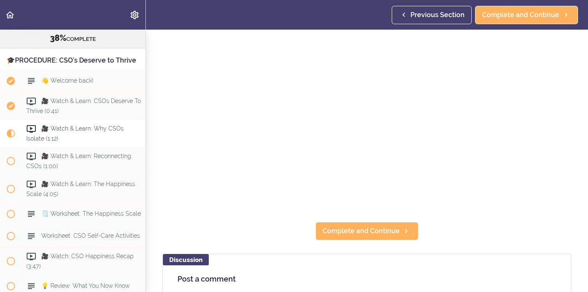
scroll to position [89, 0]
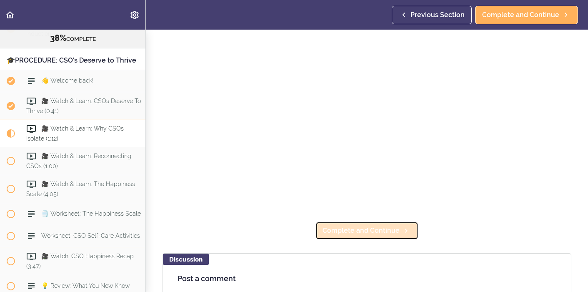
click at [405, 230] on use at bounding box center [406, 230] width 2 height 4
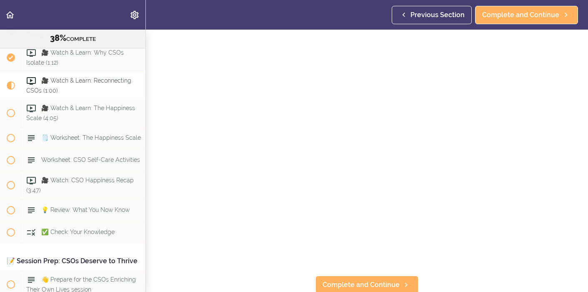
scroll to position [38, 0]
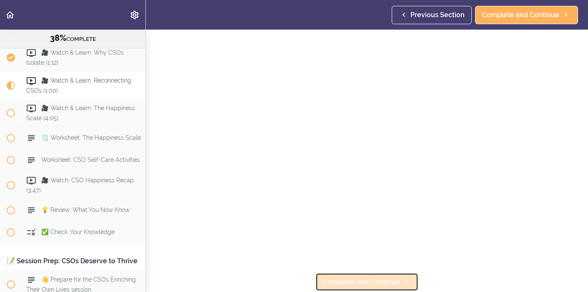
click at [392, 280] on span "Complete and Continue" at bounding box center [360, 282] width 77 height 10
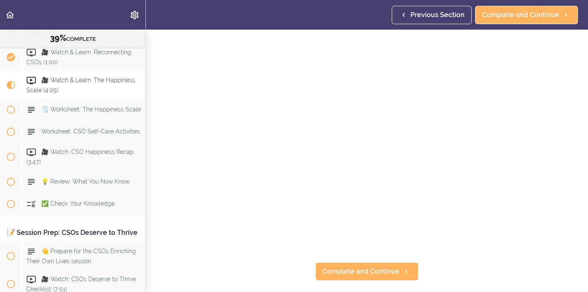
scroll to position [50, 0]
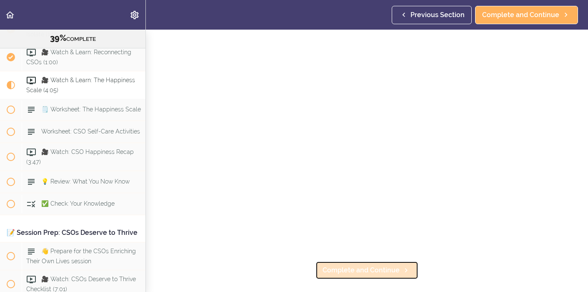
click at [375, 269] on span "Complete and Continue" at bounding box center [360, 270] width 77 height 10
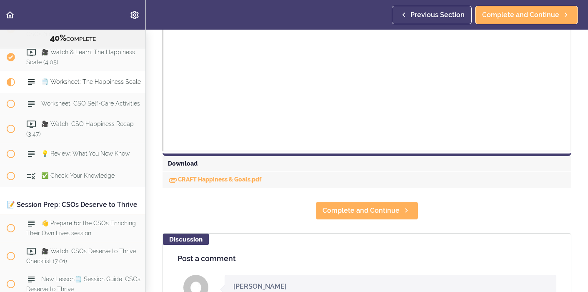
scroll to position [308, 0]
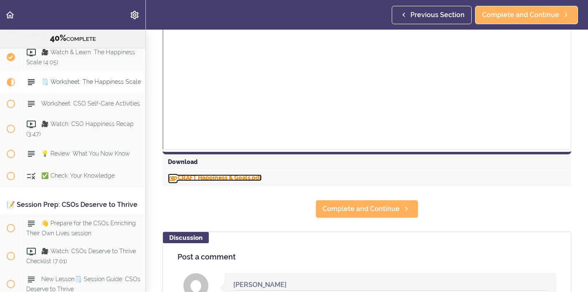
click at [227, 177] on link "CRAFT Happiness & Goals.pdf" at bounding box center [215, 177] width 94 height 7
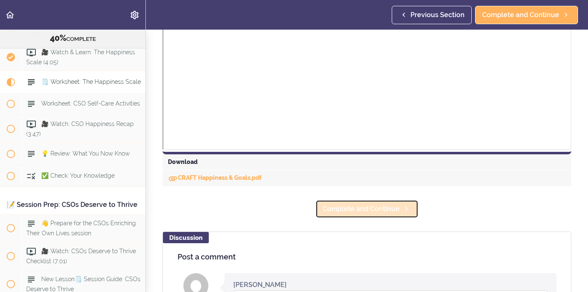
click at [341, 211] on span "Complete and Continue" at bounding box center [360, 209] width 77 height 10
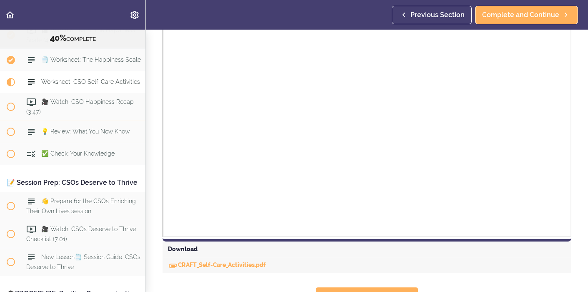
scroll to position [281, 0]
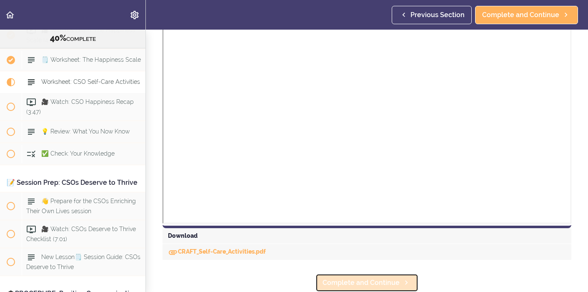
click at [358, 281] on span "Complete and Continue" at bounding box center [360, 282] width 77 height 10
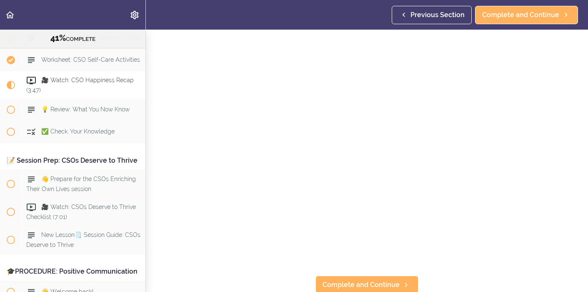
scroll to position [48, 0]
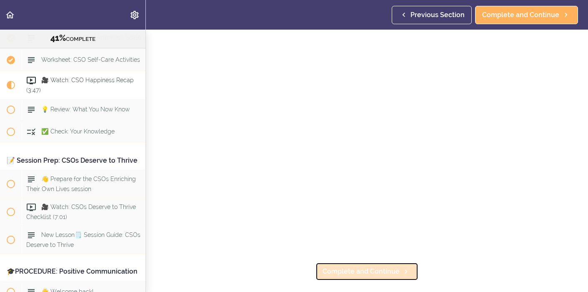
click at [391, 274] on span "Complete and Continue" at bounding box center [360, 271] width 77 height 10
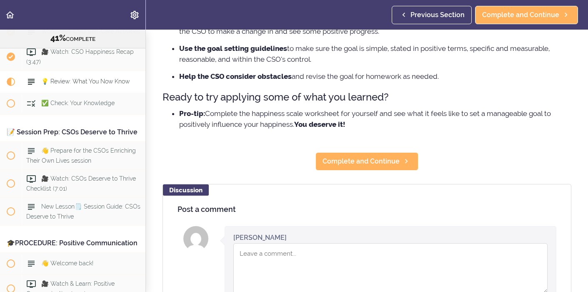
scroll to position [264, 0]
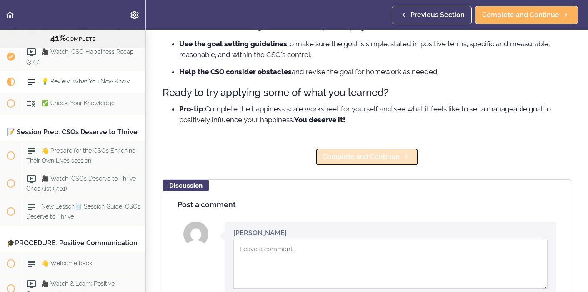
click at [353, 152] on span "Complete and Continue" at bounding box center [360, 157] width 77 height 10
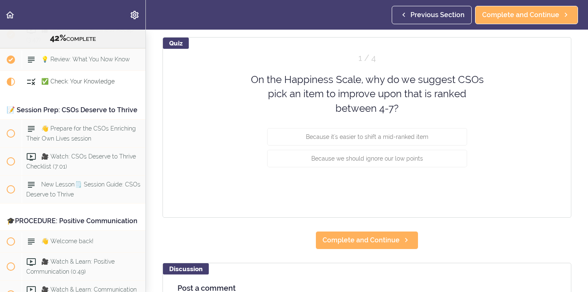
scroll to position [89, 0]
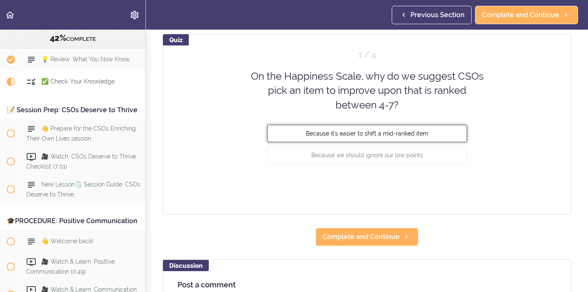
click at [452, 141] on button "Because it's easier to shift a mid-ranked item" at bounding box center [367, 133] width 200 height 17
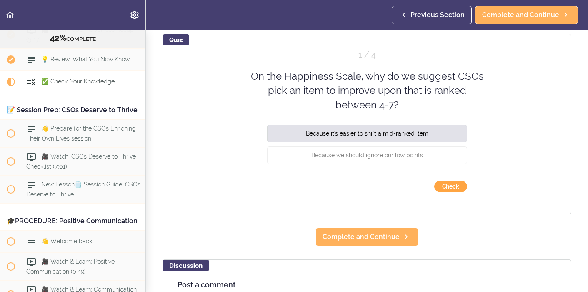
click at [451, 189] on button "Check" at bounding box center [450, 186] width 33 height 12
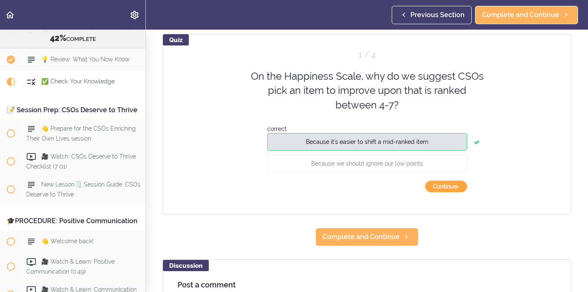
click at [451, 189] on button "Continue ›" at bounding box center [446, 186] width 42 height 12
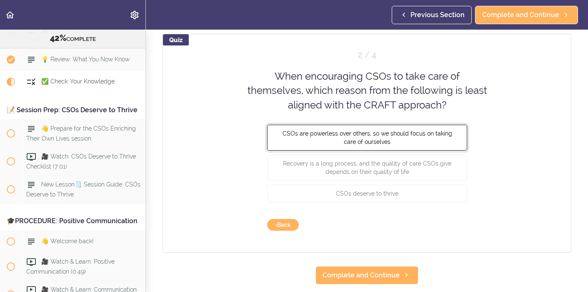
click at [435, 145] on button "CSOs are powerless over others, so we should focus on taking care of ourselves" at bounding box center [367, 138] width 200 height 26
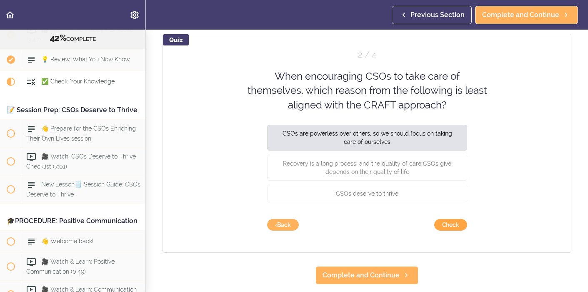
click at [452, 226] on button "Check" at bounding box center [450, 225] width 33 height 12
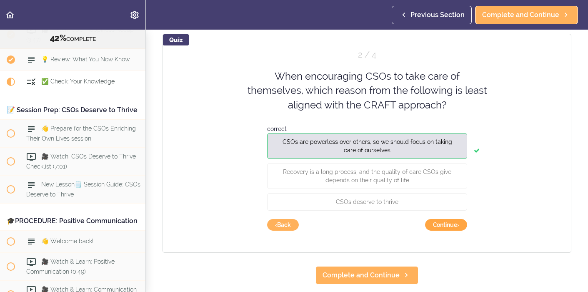
click at [452, 226] on button "Continue ›" at bounding box center [446, 225] width 42 height 12
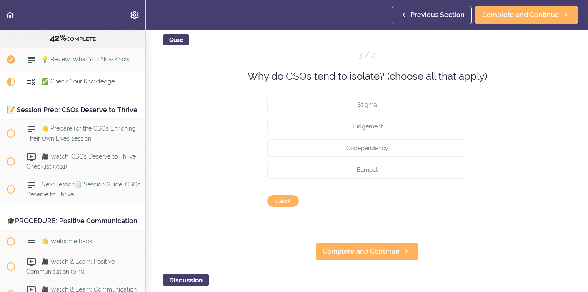
click at [414, 114] on div "Stigma" at bounding box center [367, 107] width 200 height 22
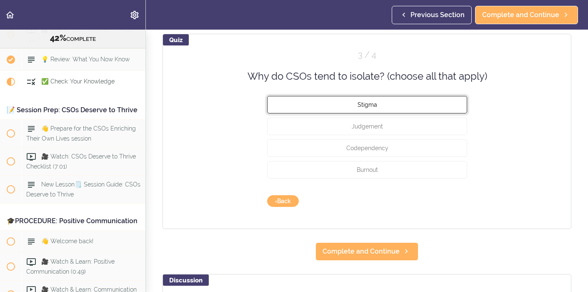
click at [412, 103] on button "Stigma" at bounding box center [367, 104] width 200 height 17
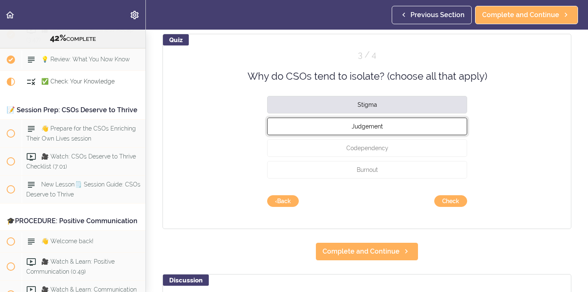
click at [407, 131] on button "Judgement" at bounding box center [367, 125] width 200 height 17
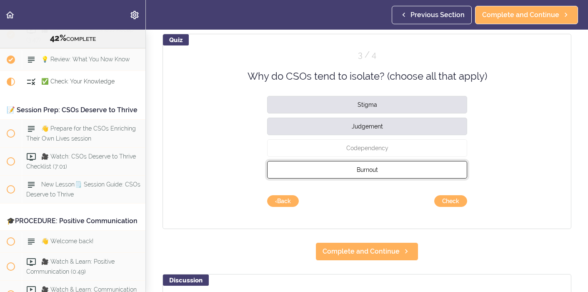
click at [405, 172] on button "Burnout" at bounding box center [367, 169] width 200 height 17
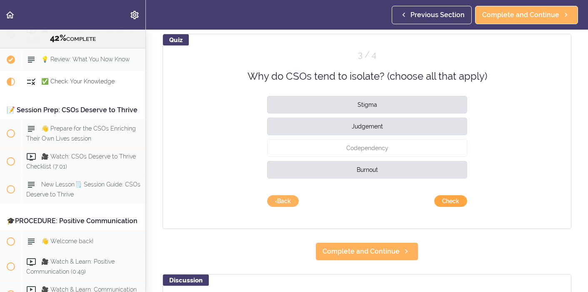
click at [446, 201] on button "Check" at bounding box center [450, 201] width 33 height 12
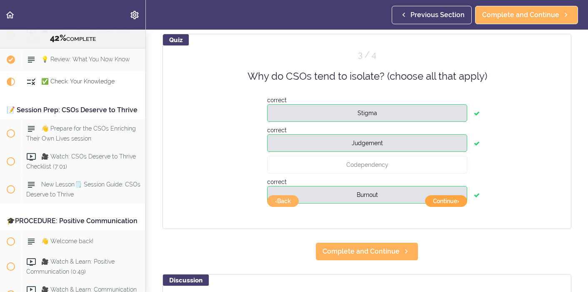
click at [451, 201] on button "Continue ›" at bounding box center [446, 201] width 42 height 12
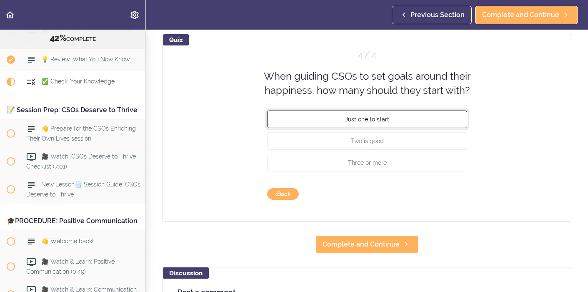
click at [418, 127] on button "Just one to start" at bounding box center [367, 118] width 200 height 17
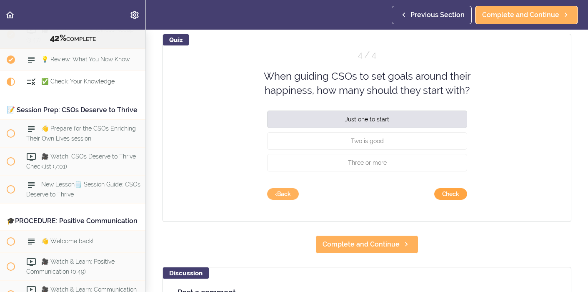
click at [454, 195] on button "Check" at bounding box center [450, 194] width 33 height 12
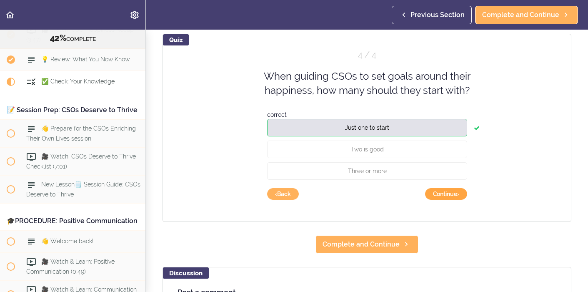
click at [454, 195] on button "Continue ›" at bounding box center [446, 194] width 42 height 12
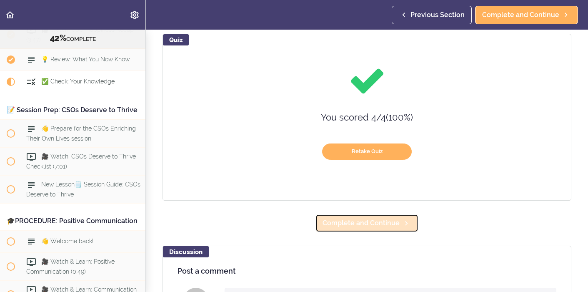
click at [391, 220] on span "Complete and Continue" at bounding box center [360, 223] width 77 height 10
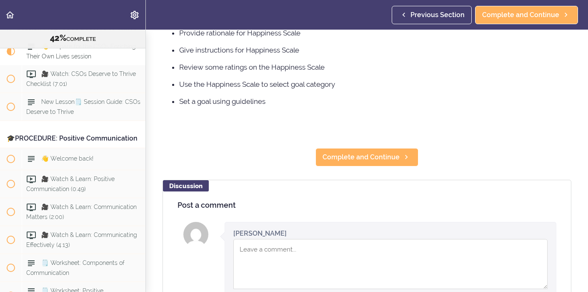
scroll to position [183, 0]
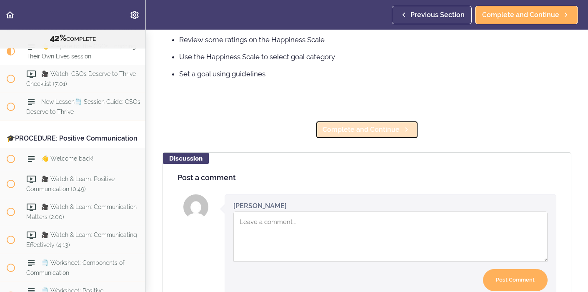
click at [344, 127] on span "Complete and Continue" at bounding box center [360, 130] width 77 height 10
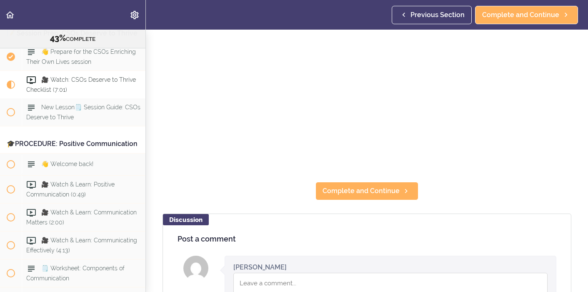
scroll to position [133, 0]
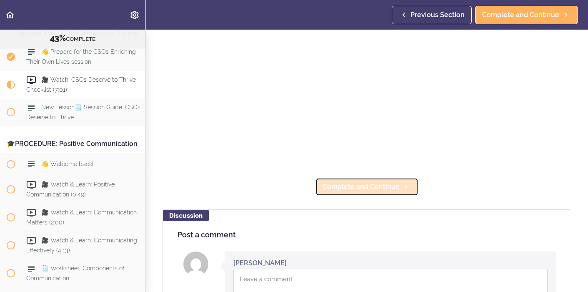
click at [379, 189] on span "Complete and Continue" at bounding box center [360, 187] width 77 height 10
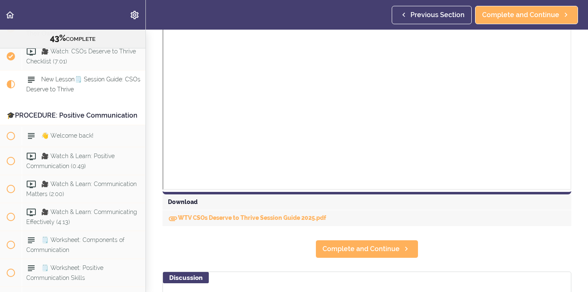
scroll to position [264, 0]
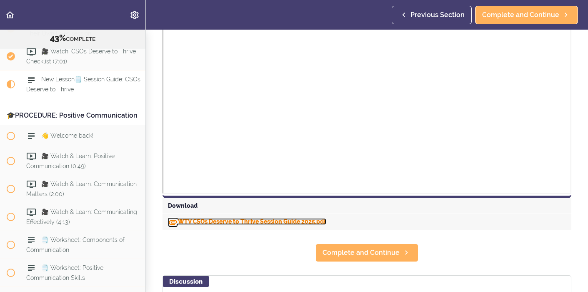
click at [181, 221] on link "WTV CSOs Deserve to Thrive Session Guide 2025.pdf" at bounding box center [247, 221] width 158 height 7
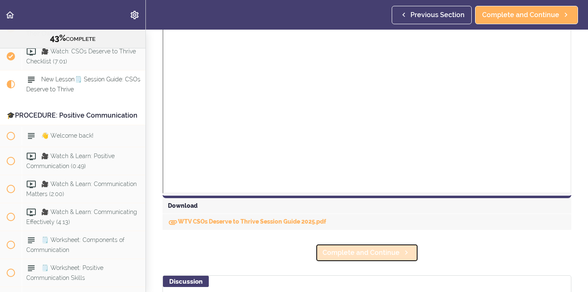
click at [357, 250] on span "Complete and Continue" at bounding box center [360, 252] width 77 height 10
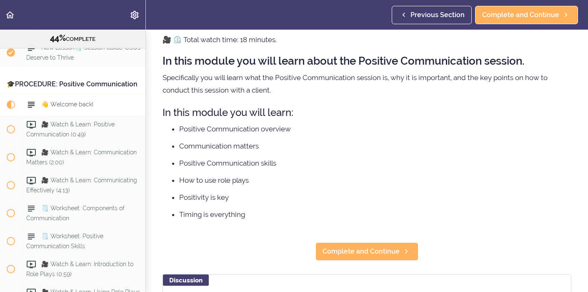
scroll to position [38, 0]
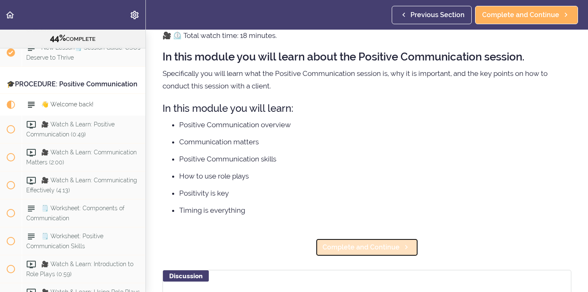
click at [383, 249] on span "Complete and Continue" at bounding box center [360, 247] width 77 height 10
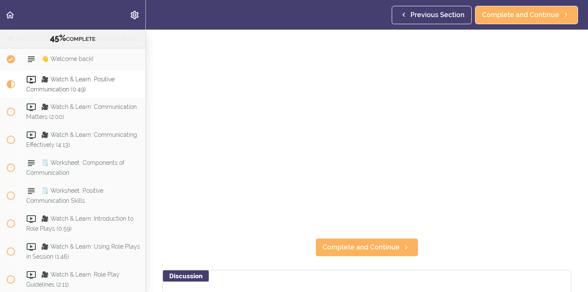
scroll to position [74, 0]
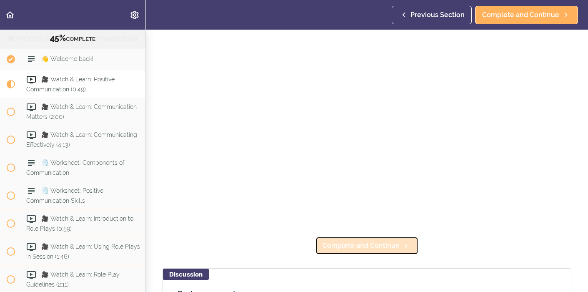
click at [401, 245] on icon at bounding box center [406, 245] width 10 height 9
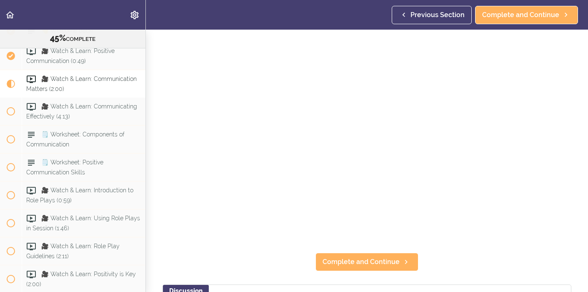
scroll to position [75, 0]
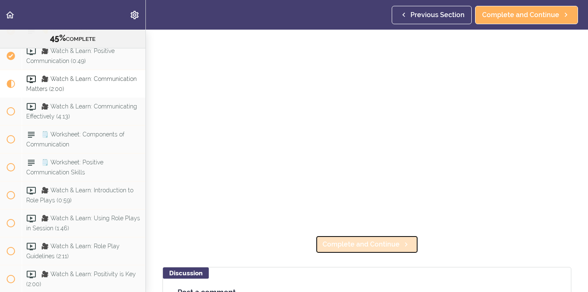
click at [390, 244] on span "Complete and Continue" at bounding box center [360, 244] width 77 height 10
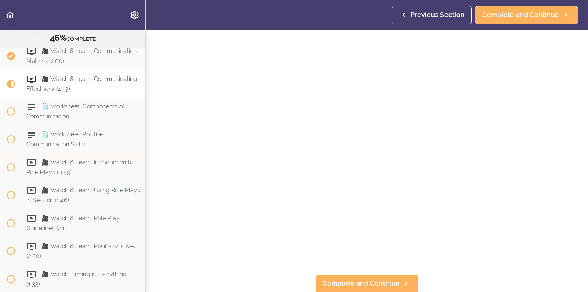
scroll to position [41, 0]
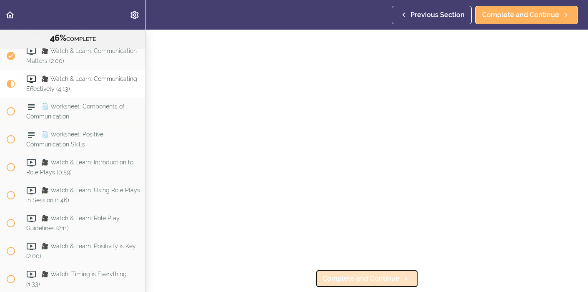
click at [355, 277] on span "Complete and Continue" at bounding box center [360, 278] width 77 height 10
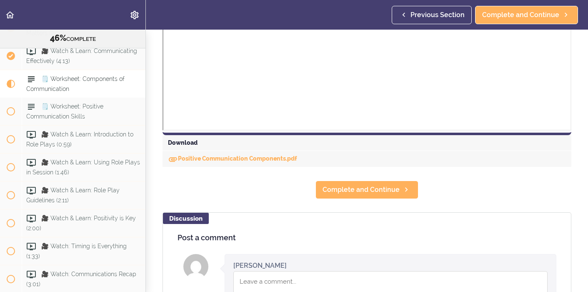
scroll to position [375, 0]
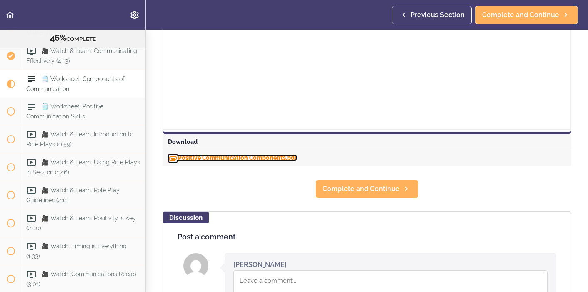
click at [217, 157] on link "Positive Communication Components.pdf" at bounding box center [232, 157] width 129 height 7
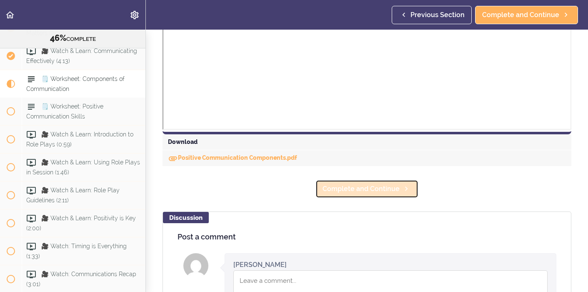
click at [367, 189] on span "Complete and Continue" at bounding box center [360, 189] width 77 height 10
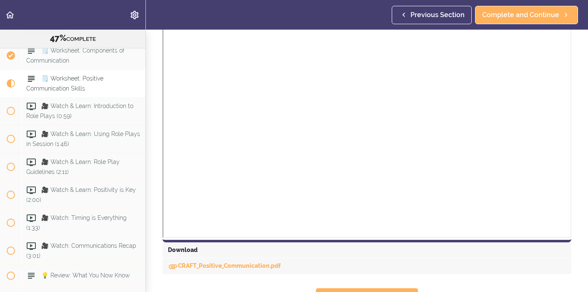
scroll to position [281, 0]
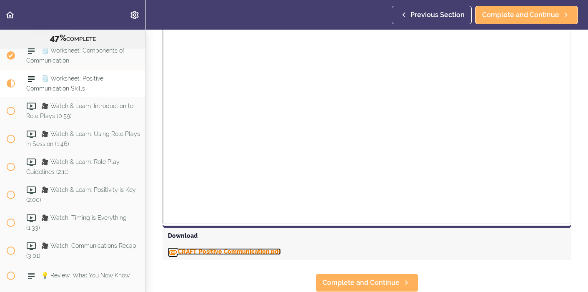
click at [249, 251] on link "CRAFT_Positive_Communication.pdf" at bounding box center [224, 251] width 113 height 7
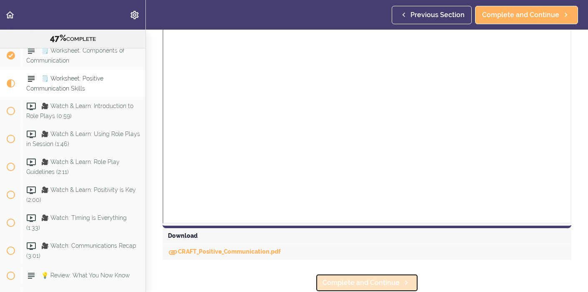
click at [389, 280] on span "Complete and Continue" at bounding box center [360, 282] width 77 height 10
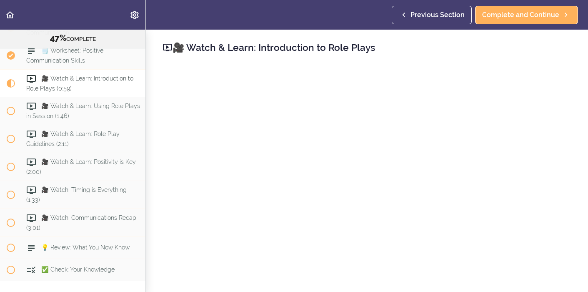
scroll to position [37, 0]
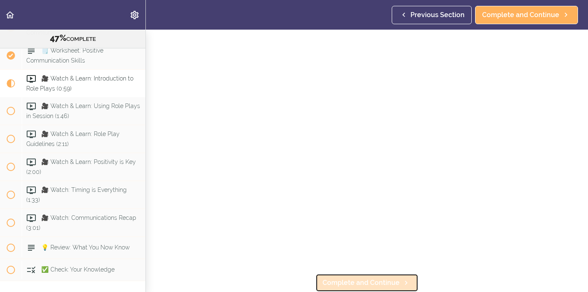
click at [386, 280] on span "Complete and Continue" at bounding box center [360, 282] width 77 height 10
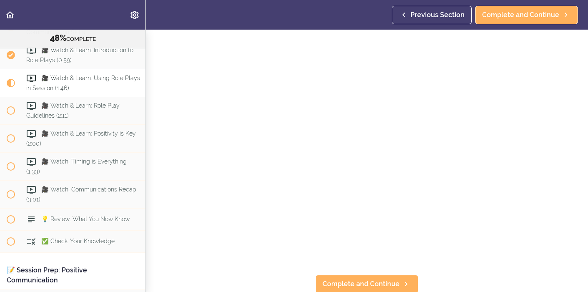
scroll to position [37, 0]
click at [389, 279] on span "Complete and Continue" at bounding box center [360, 282] width 77 height 10
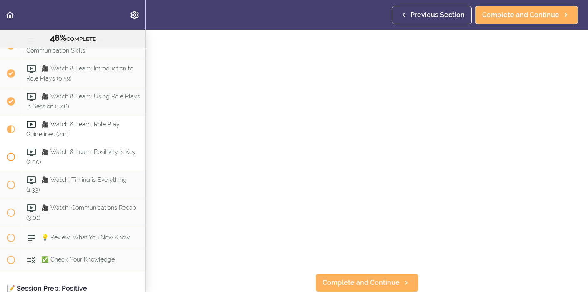
scroll to position [2234, 0]
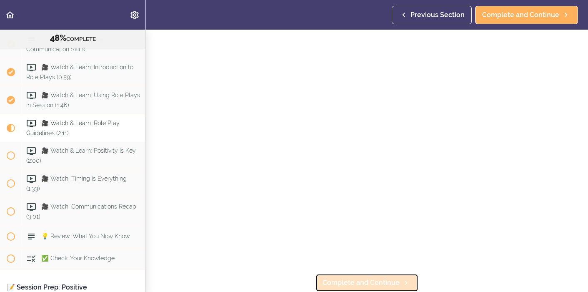
click at [380, 279] on span "Complete and Continue" at bounding box center [360, 282] width 77 height 10
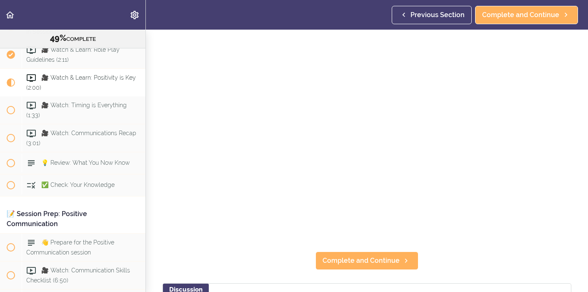
scroll to position [63, 0]
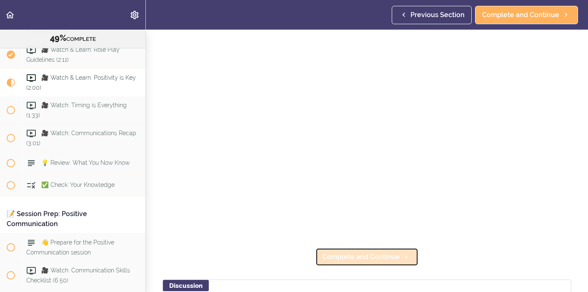
click at [378, 259] on span "Complete and Continue" at bounding box center [360, 257] width 77 height 10
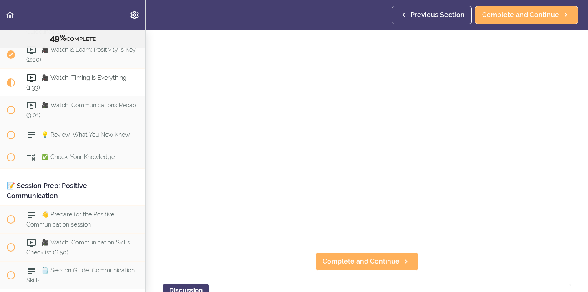
scroll to position [66, 0]
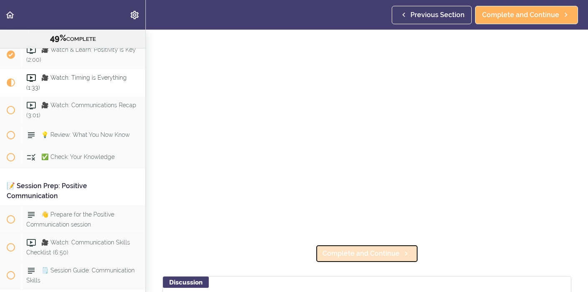
click at [375, 256] on span "Complete and Continue" at bounding box center [360, 253] width 77 height 10
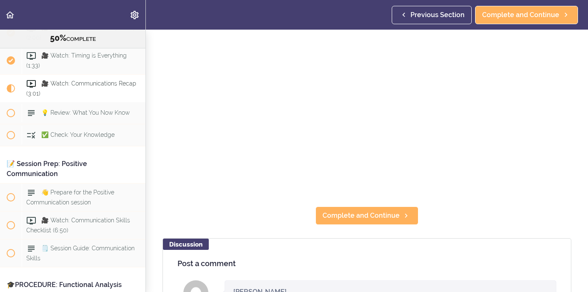
scroll to position [106, 0]
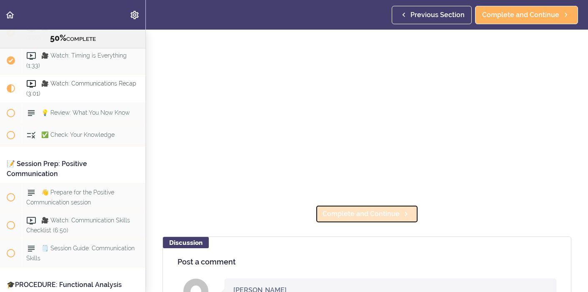
click at [350, 212] on span "Complete and Continue" at bounding box center [360, 214] width 77 height 10
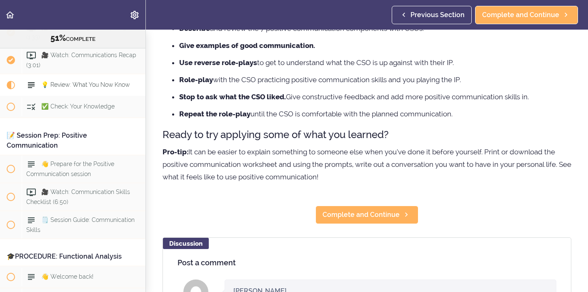
scroll to position [143, 0]
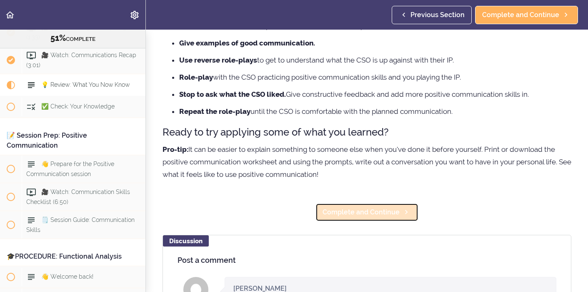
click at [351, 214] on span "Complete and Continue" at bounding box center [360, 212] width 77 height 10
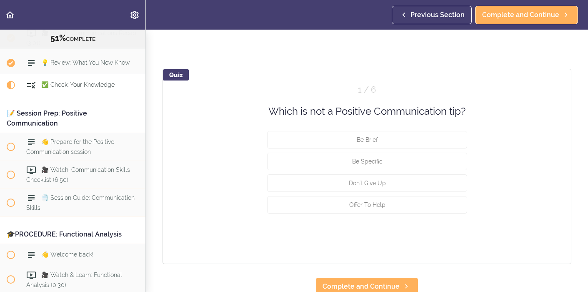
scroll to position [55, 0]
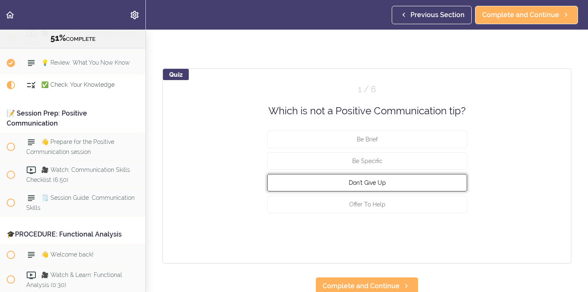
click at [351, 182] on span "Don't Give Up" at bounding box center [366, 182] width 37 height 7
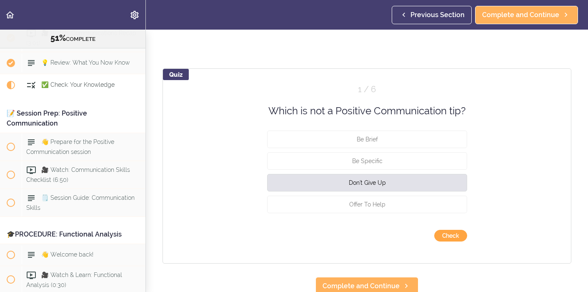
click at [457, 236] on button "Check" at bounding box center [450, 235] width 33 height 12
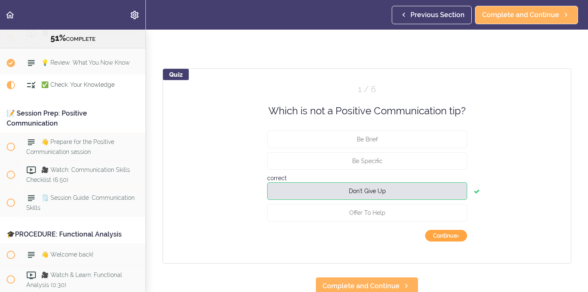
click at [457, 236] on button "Continue ›" at bounding box center [446, 235] width 42 height 12
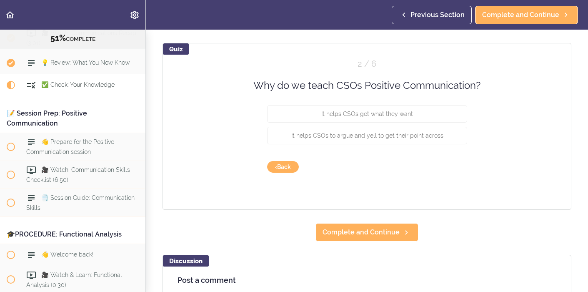
scroll to position [84, 0]
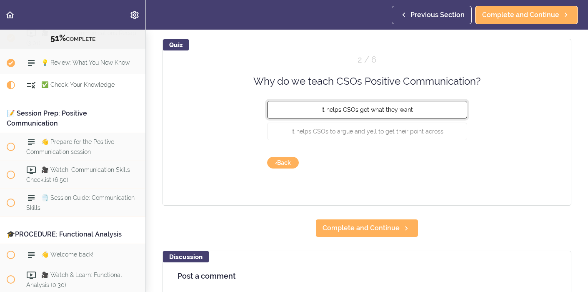
click at [424, 111] on button "It helps CSOs get what they want" at bounding box center [367, 109] width 200 height 17
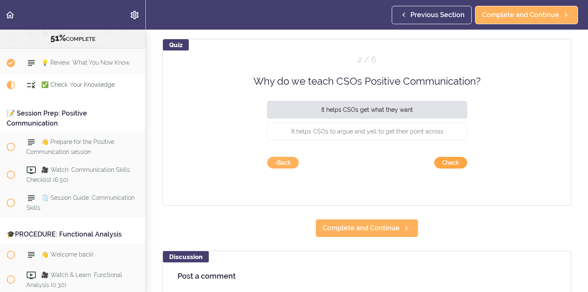
click at [458, 163] on button "Check" at bounding box center [450, 163] width 33 height 12
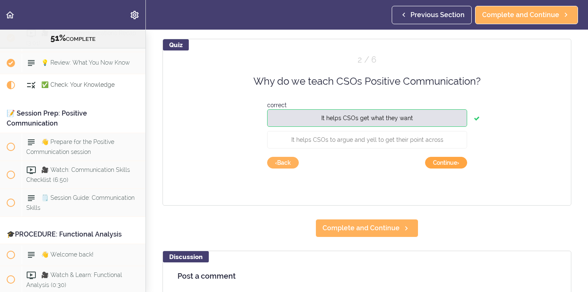
click at [458, 163] on button "Continue ›" at bounding box center [446, 163] width 42 height 12
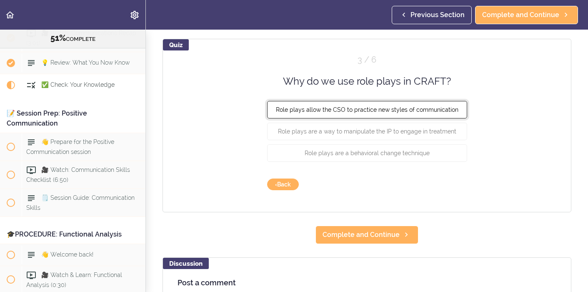
click at [446, 113] on button "Role plays allow the CSO to practice new styles of communication" at bounding box center [367, 109] width 200 height 17
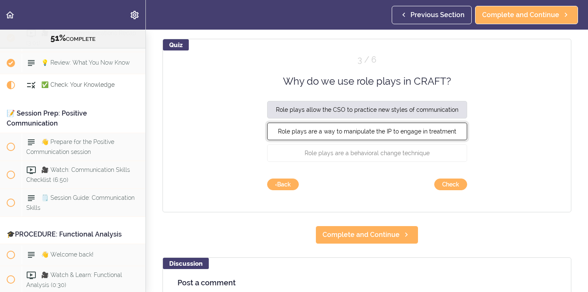
click at [454, 137] on button "Role plays are a way to manipulate the IP to engage in treatment" at bounding box center [367, 130] width 200 height 17
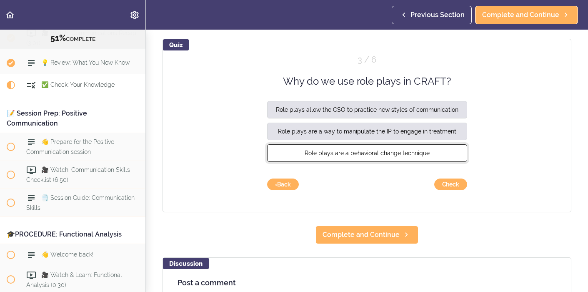
click at [453, 152] on button "Role plays are a behavioral change technique" at bounding box center [367, 152] width 200 height 17
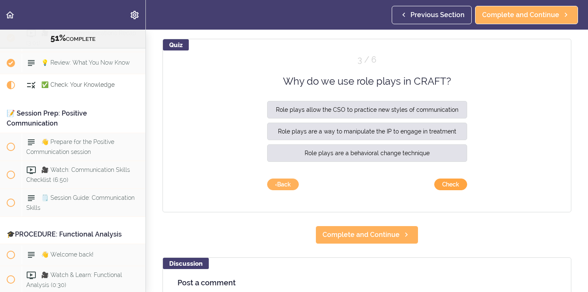
click at [458, 184] on button "Check" at bounding box center [450, 184] width 33 height 12
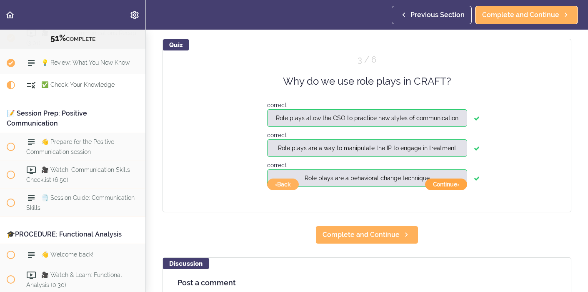
click at [458, 185] on button "Continue ›" at bounding box center [446, 184] width 42 height 12
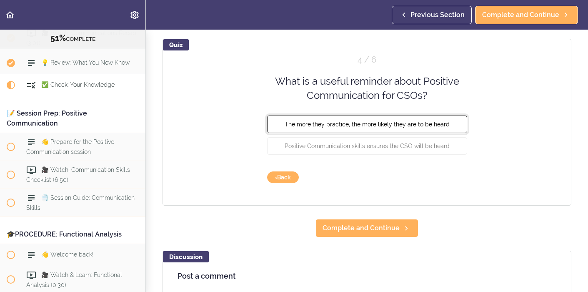
click at [443, 129] on button "The more they practice, the more likely they are to be heard" at bounding box center [367, 123] width 200 height 17
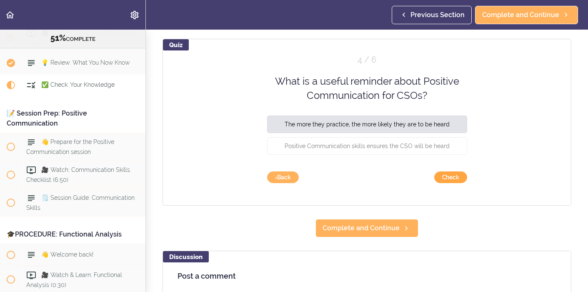
click at [455, 179] on button "Check" at bounding box center [450, 177] width 33 height 12
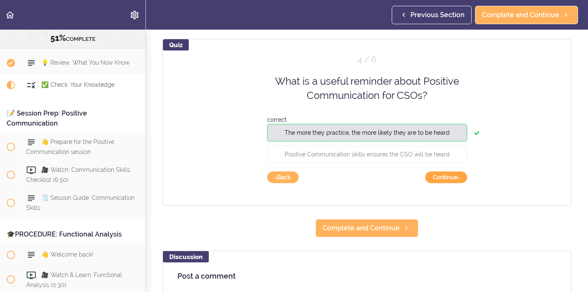
click at [455, 178] on button "Continue ›" at bounding box center [446, 177] width 42 height 12
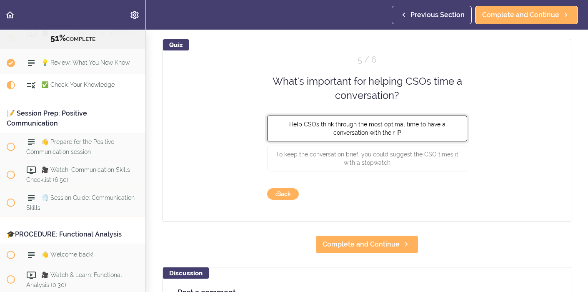
click at [436, 134] on button "Help CSOs think through the most optimal time to have a conversation with their…" at bounding box center [367, 128] width 200 height 26
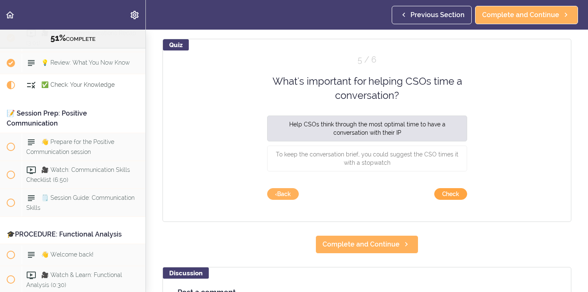
click at [459, 192] on button "Check" at bounding box center [450, 194] width 33 height 12
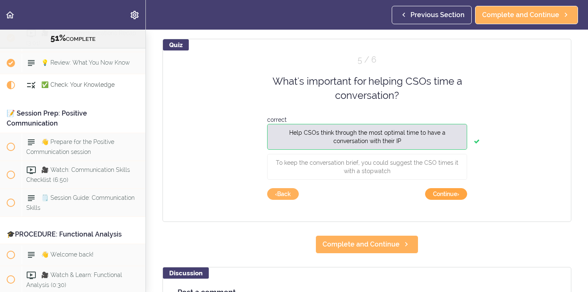
click at [459, 192] on button "Continue ›" at bounding box center [446, 194] width 42 height 12
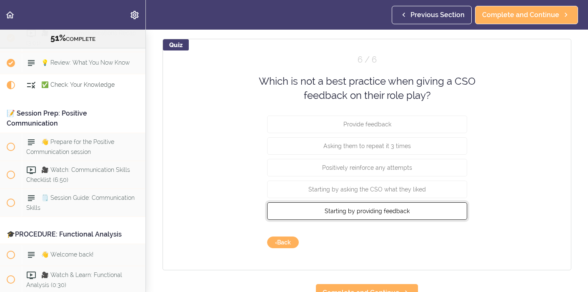
click at [429, 214] on button "Starting by providing feedback" at bounding box center [367, 210] width 200 height 17
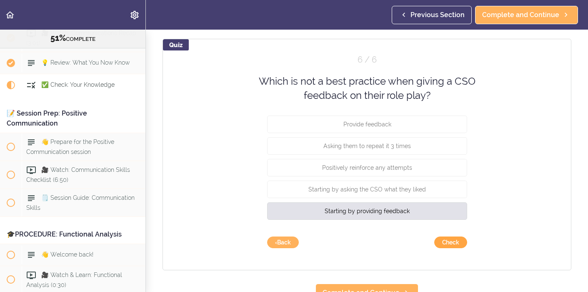
click at [450, 246] on button "Check" at bounding box center [450, 242] width 33 height 12
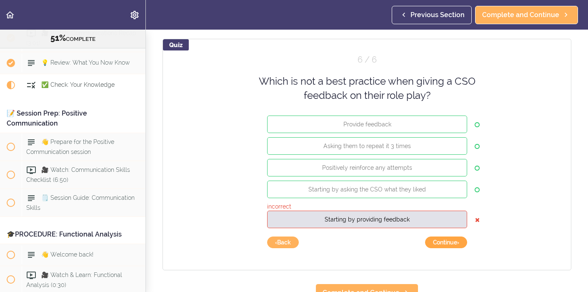
click at [451, 244] on button "Continue ›" at bounding box center [446, 242] width 42 height 12
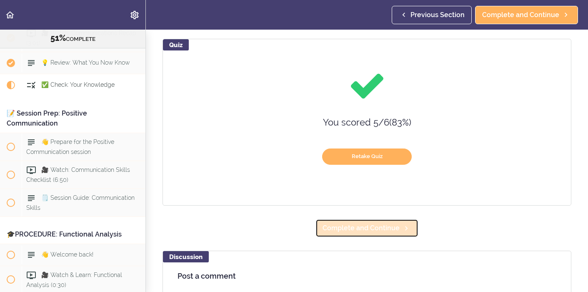
click at [390, 230] on span "Complete and Continue" at bounding box center [360, 228] width 77 height 10
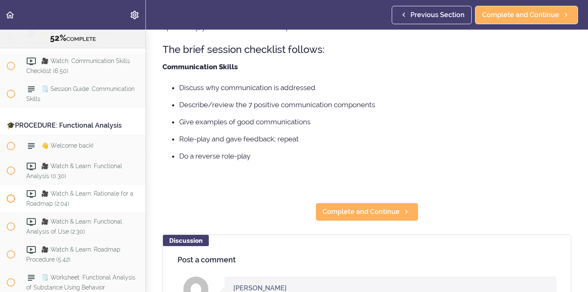
scroll to position [2446, 0]
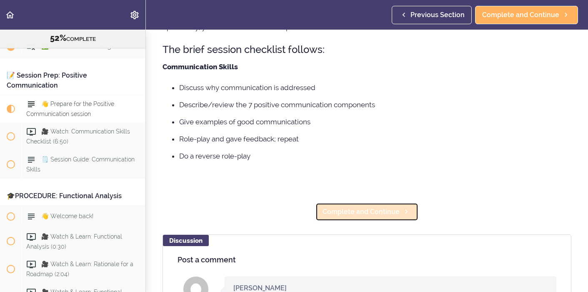
click at [351, 212] on span "Complete and Continue" at bounding box center [360, 212] width 77 height 10
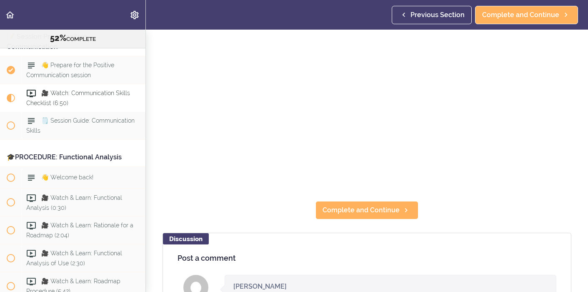
scroll to position [113, 0]
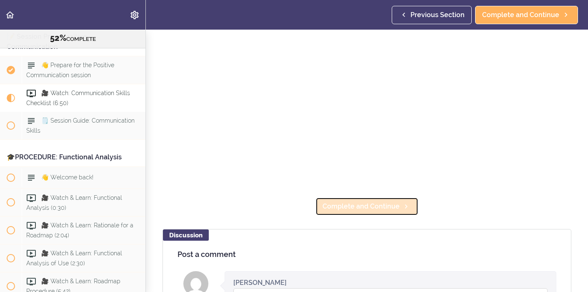
click at [384, 211] on link "Complete and Continue" at bounding box center [366, 206] width 103 height 18
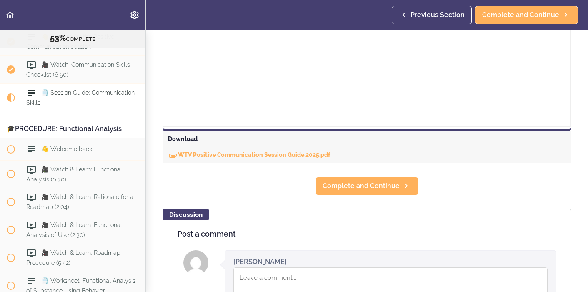
scroll to position [333, 0]
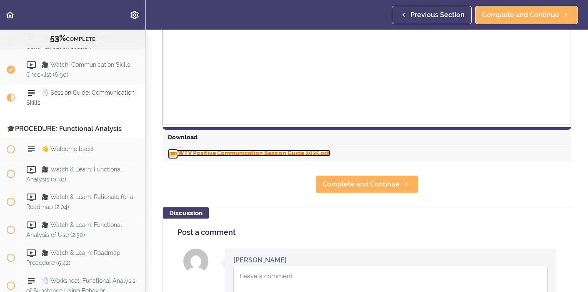
click at [237, 151] on link "WTV Positive Communication Session Guide 2025.pdf" at bounding box center [249, 153] width 162 height 7
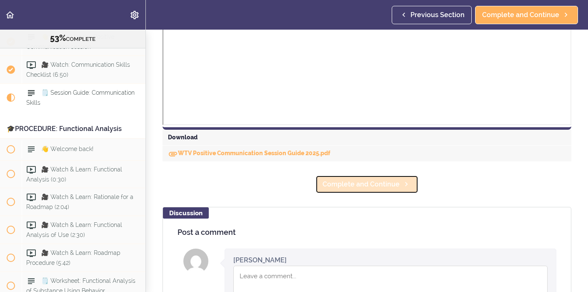
click at [339, 181] on span "Complete and Continue" at bounding box center [360, 184] width 77 height 10
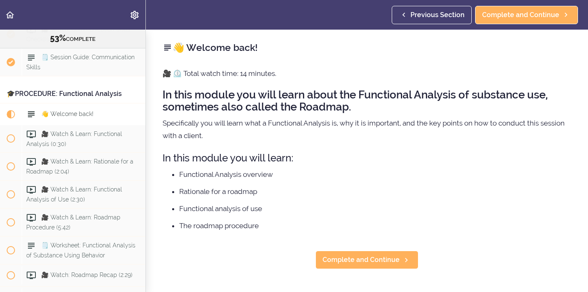
scroll to position [2568, 0]
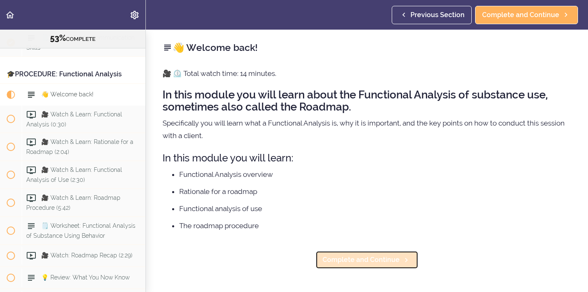
click at [357, 258] on span "Complete and Continue" at bounding box center [360, 259] width 77 height 10
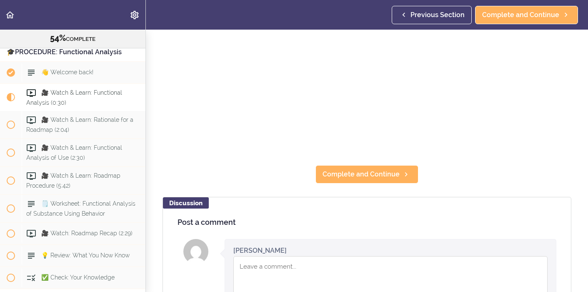
scroll to position [149, 0]
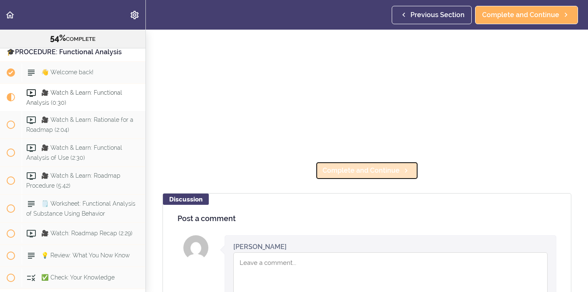
click at [364, 170] on span "Complete and Continue" at bounding box center [360, 170] width 77 height 10
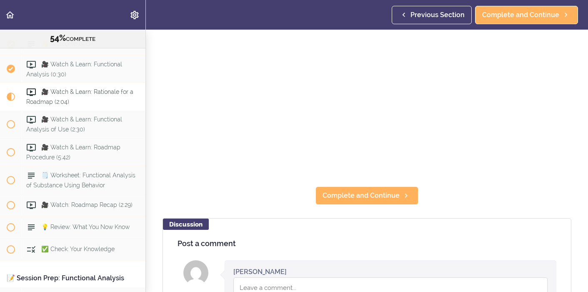
scroll to position [133, 0]
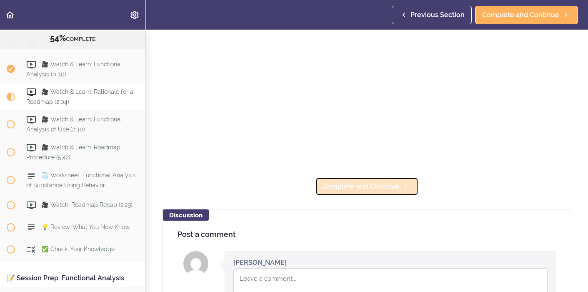
click at [367, 185] on span "Complete and Continue" at bounding box center [360, 186] width 77 height 10
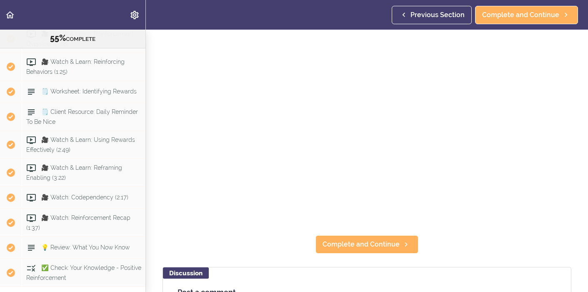
scroll to position [76, 0]
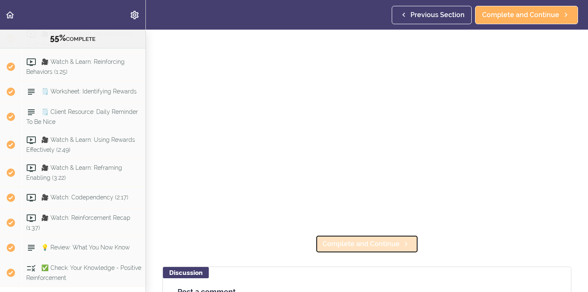
click at [378, 244] on span "Complete and Continue" at bounding box center [360, 244] width 77 height 10
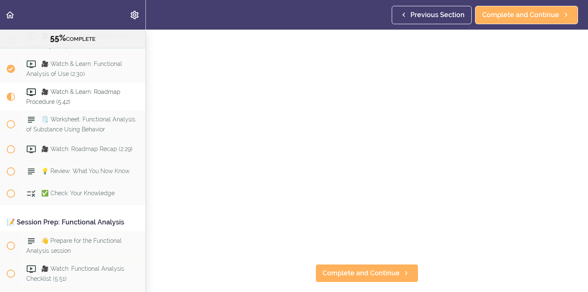
scroll to position [107, 0]
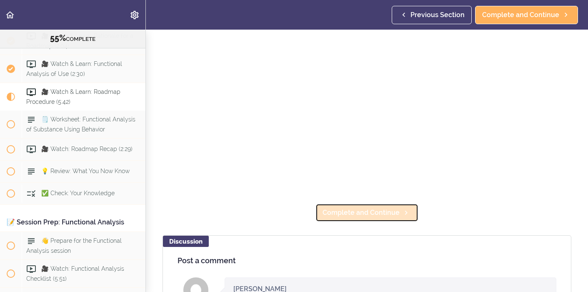
click at [364, 214] on span "Complete and Continue" at bounding box center [360, 212] width 77 height 10
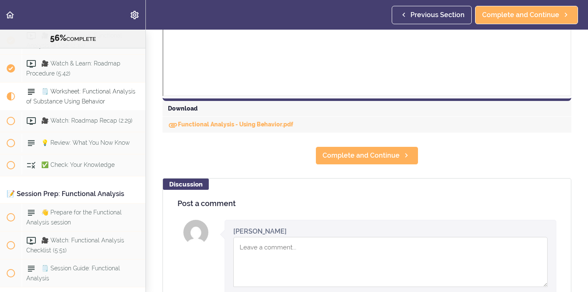
scroll to position [362, 0]
click at [220, 121] on link "Functional Analysis - Using Behavior.pdf" at bounding box center [230, 123] width 125 height 7
click at [175, 125] on use "Download" at bounding box center [173, 124] width 8 height 5
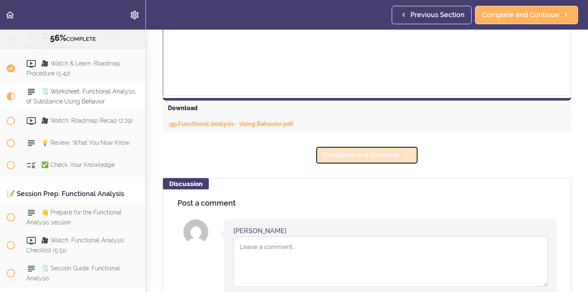
click at [358, 152] on span "Complete and Continue" at bounding box center [360, 155] width 77 height 10
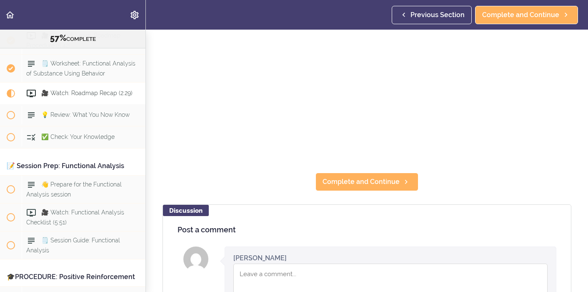
scroll to position [139, 0]
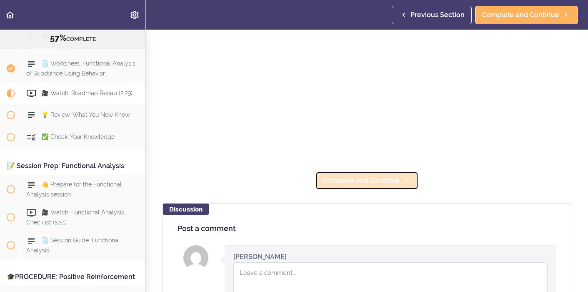
click at [392, 181] on span "Complete and Continue" at bounding box center [360, 180] width 77 height 10
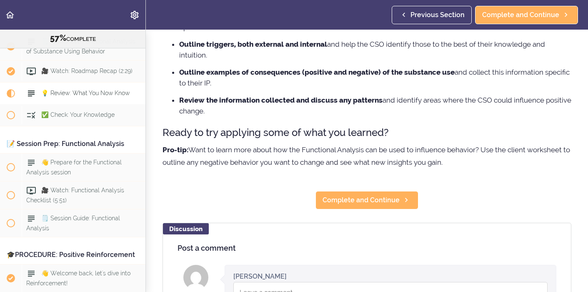
scroll to position [187, 0]
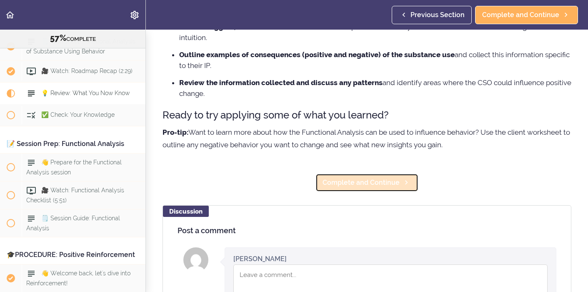
click at [384, 183] on span "Complete and Continue" at bounding box center [360, 182] width 77 height 10
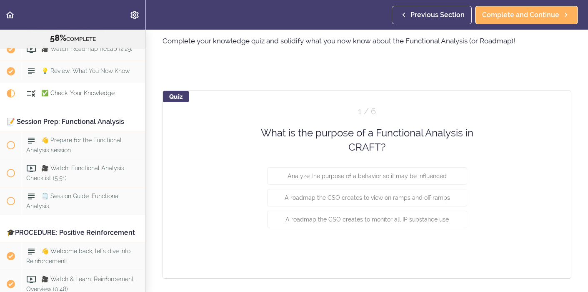
scroll to position [33, 0]
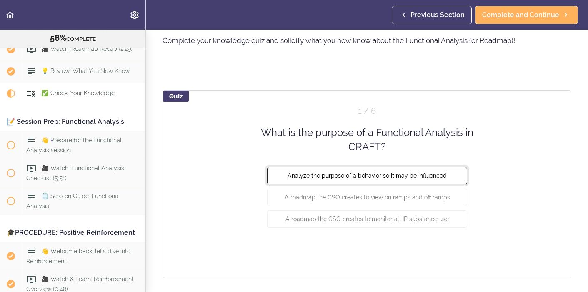
click at [442, 177] on span "Analyze the purpose of a behavior so it may be influenced" at bounding box center [366, 175] width 159 height 7
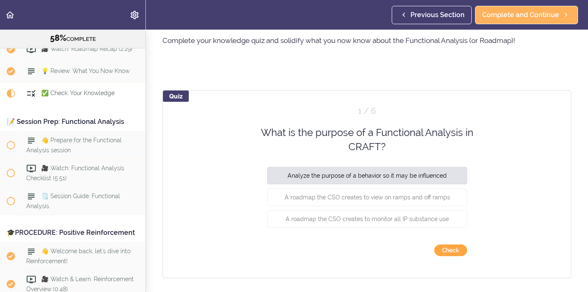
click at [451, 246] on button "Check" at bounding box center [450, 250] width 33 height 12
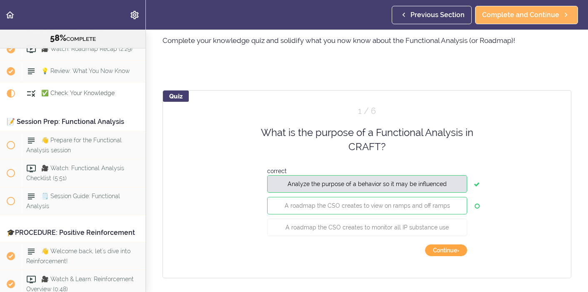
click at [446, 249] on button "Continue ›" at bounding box center [446, 250] width 42 height 12
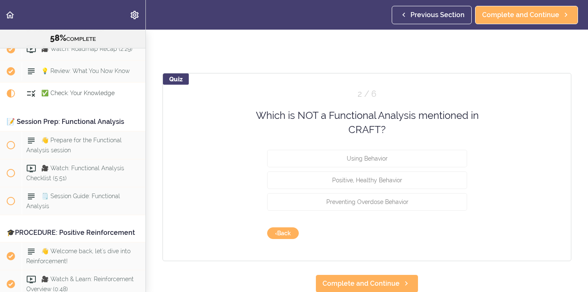
scroll to position [51, 0]
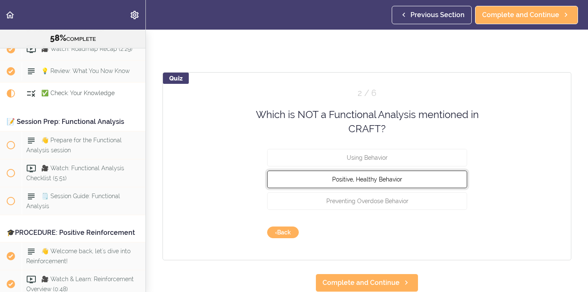
click at [418, 182] on button "Positive, Healthy Behavior" at bounding box center [367, 178] width 200 height 17
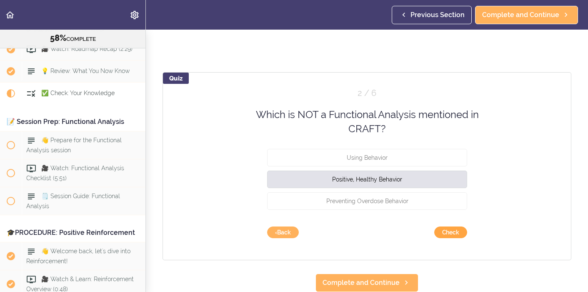
click at [456, 232] on button "Check" at bounding box center [450, 232] width 33 height 12
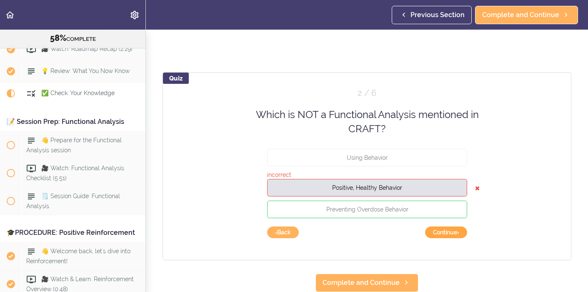
click at [455, 229] on button "Continue ›" at bounding box center [446, 232] width 42 height 12
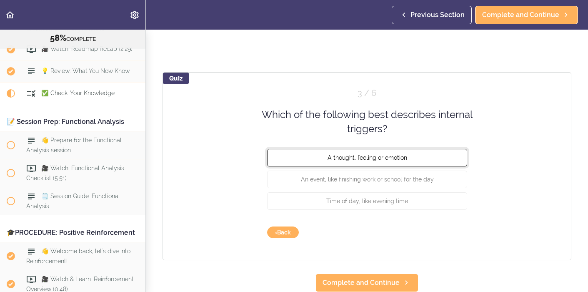
click at [433, 156] on button "A thought, feeling or emotion" at bounding box center [367, 156] width 200 height 17
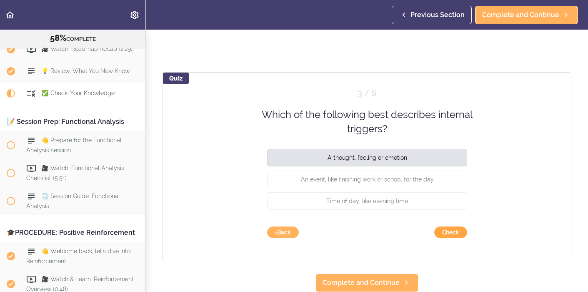
click at [456, 235] on button "Check" at bounding box center [450, 232] width 33 height 12
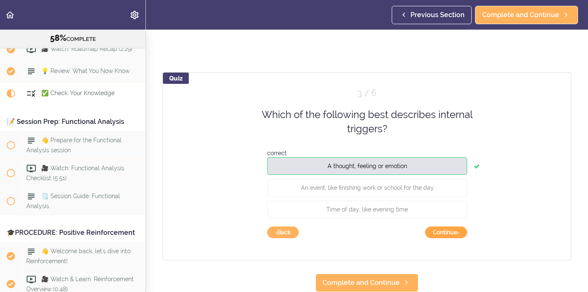
click at [456, 234] on button "Continue ›" at bounding box center [446, 232] width 42 height 12
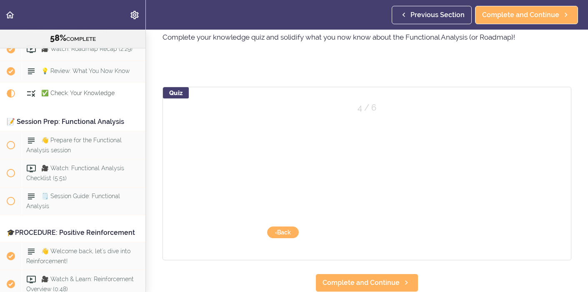
scroll to position [36, 0]
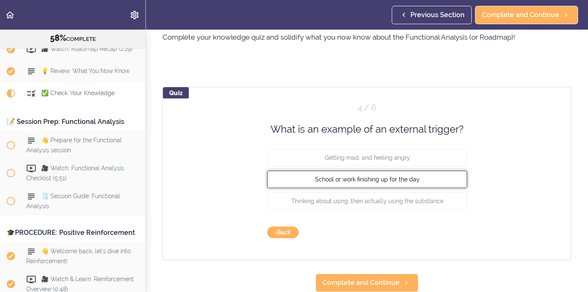
click at [443, 185] on button "School or work finishing up for the day" at bounding box center [367, 178] width 200 height 17
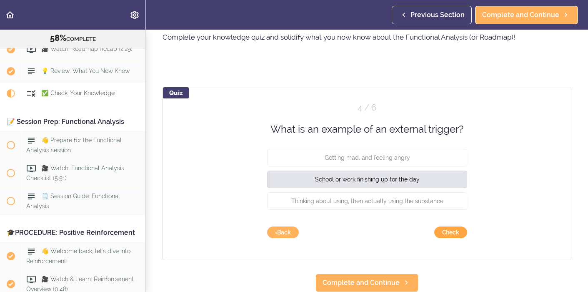
click at [459, 234] on button "Check" at bounding box center [450, 232] width 33 height 12
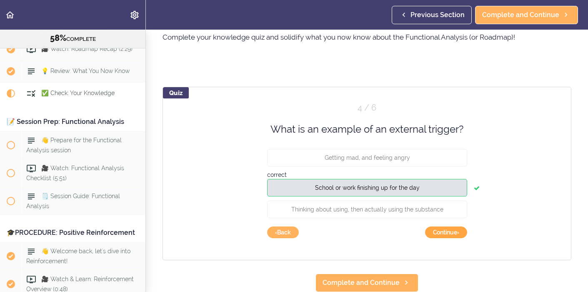
click at [459, 234] on button "Continue ›" at bounding box center [446, 232] width 42 height 12
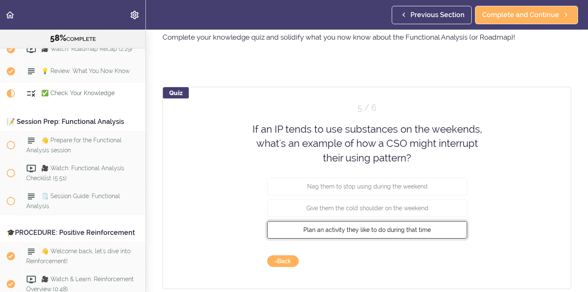
click at [455, 232] on button "Plan an activity they like to do during that time" at bounding box center [367, 229] width 200 height 17
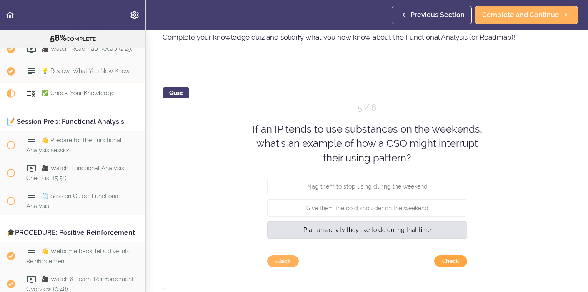
click at [456, 259] on button "Check" at bounding box center [450, 261] width 33 height 12
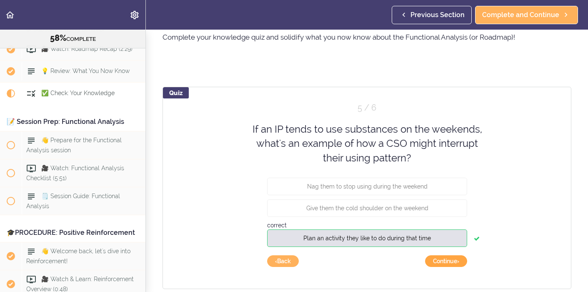
click at [456, 259] on button "Continue ›" at bounding box center [446, 261] width 42 height 12
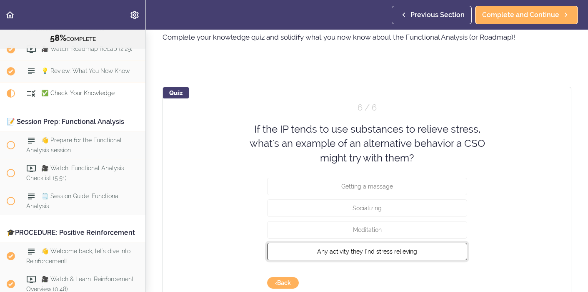
click at [451, 255] on button "Any activity they find stress relieving" at bounding box center [367, 250] width 200 height 17
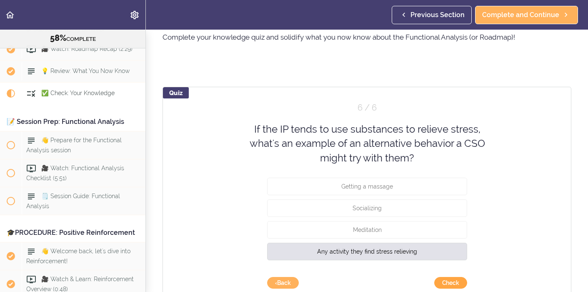
click at [458, 280] on button "Check" at bounding box center [450, 283] width 33 height 12
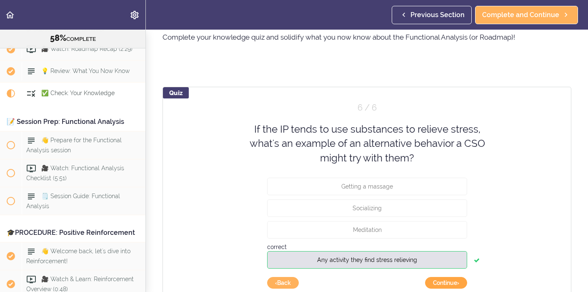
click at [458, 280] on button "Continue ›" at bounding box center [446, 283] width 42 height 12
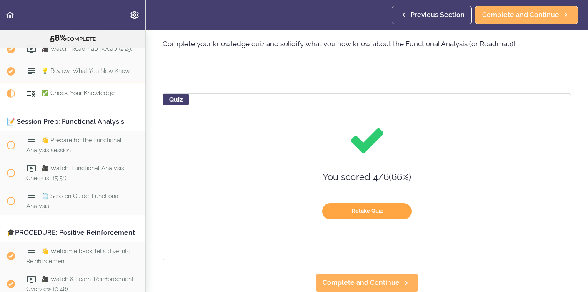
click at [377, 214] on button "Retake Quiz" at bounding box center [367, 211] width 90 height 16
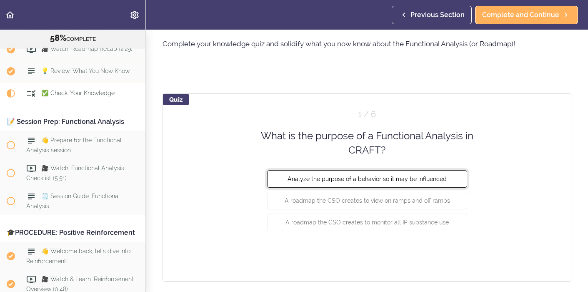
click at [421, 184] on button "Analyze the purpose of a behavior so it may be influenced" at bounding box center [367, 178] width 200 height 17
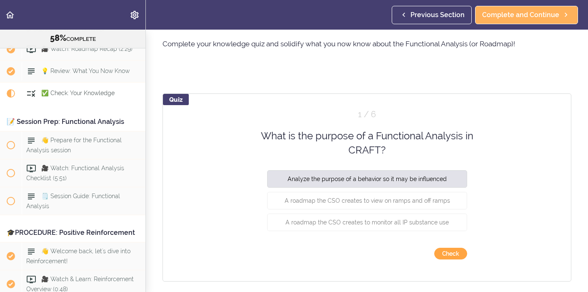
click at [446, 252] on button "Check" at bounding box center [450, 253] width 33 height 12
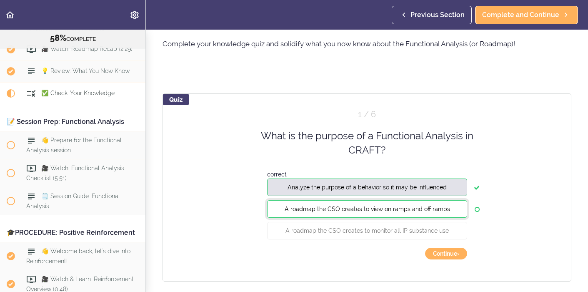
click at [439, 217] on button "A roadmap the CSO creates to view on ramps and off ramps" at bounding box center [367, 207] width 200 height 17
click at [446, 253] on button "Continue ›" at bounding box center [446, 253] width 42 height 12
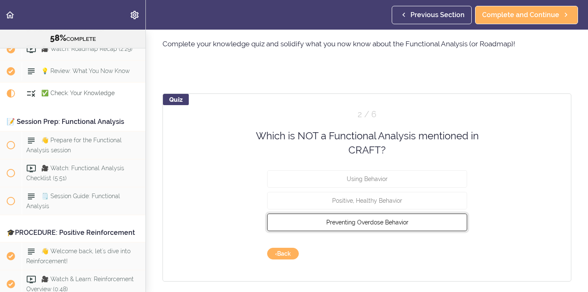
click at [419, 219] on button "Preventing Overdose Behavior" at bounding box center [367, 221] width 200 height 17
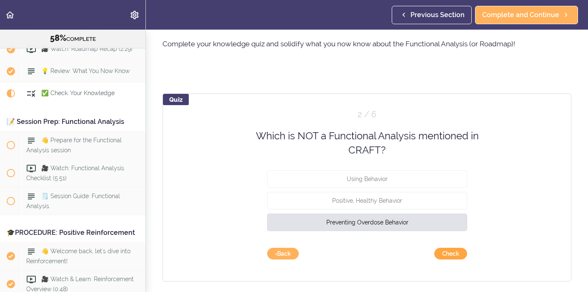
click at [446, 256] on button "Check" at bounding box center [450, 253] width 33 height 12
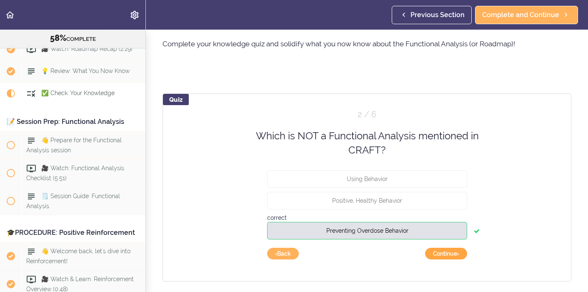
click at [446, 254] on button "Continue ›" at bounding box center [446, 253] width 42 height 12
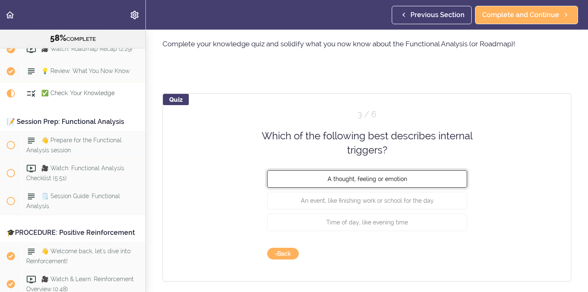
click at [436, 182] on button "A thought, feeling or emotion" at bounding box center [367, 178] width 200 height 17
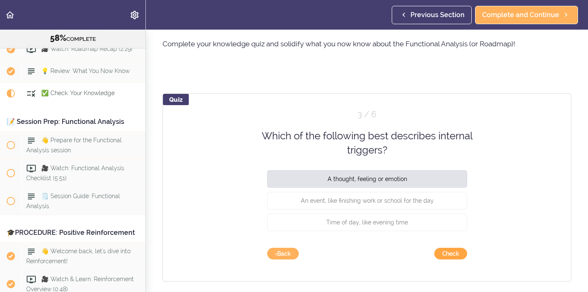
click at [450, 256] on button "Check" at bounding box center [450, 253] width 33 height 12
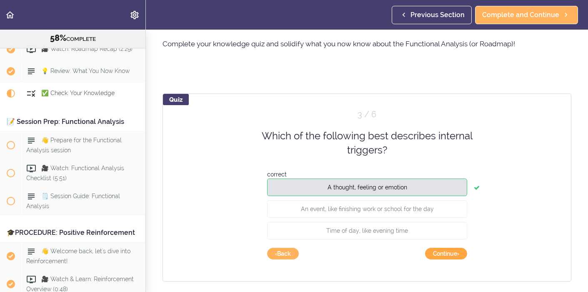
click at [450, 256] on button "Continue ›" at bounding box center [446, 253] width 42 height 12
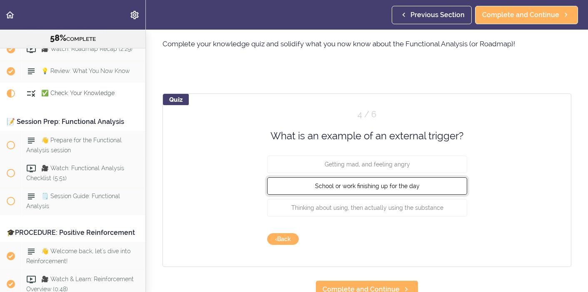
click at [432, 190] on button "School or work finishing up for the day" at bounding box center [367, 185] width 200 height 17
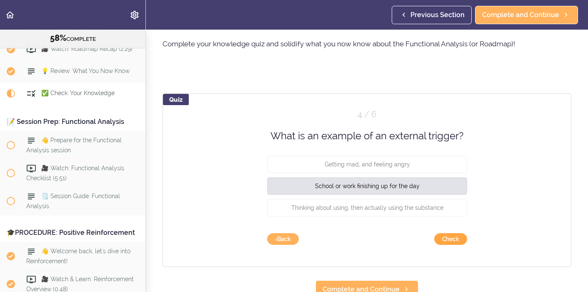
click at [451, 238] on button "Check" at bounding box center [450, 239] width 33 height 12
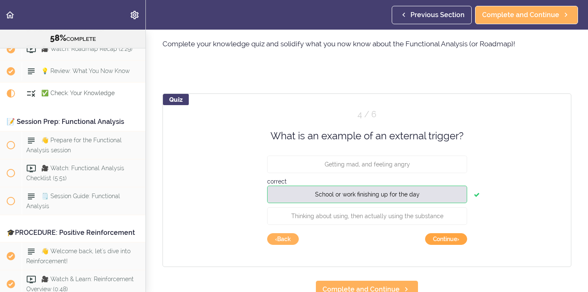
click at [451, 238] on button "Continue ›" at bounding box center [446, 239] width 42 height 12
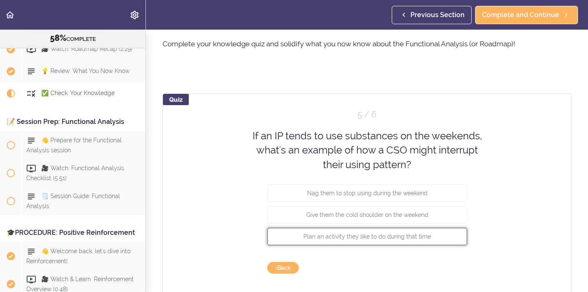
click at [451, 238] on button "Plan an activity they like to do during that time" at bounding box center [367, 235] width 200 height 17
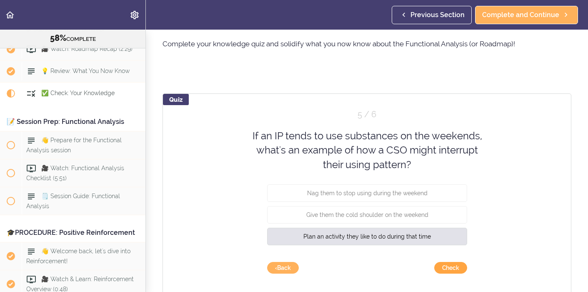
click at [456, 267] on button "Check" at bounding box center [450, 268] width 33 height 12
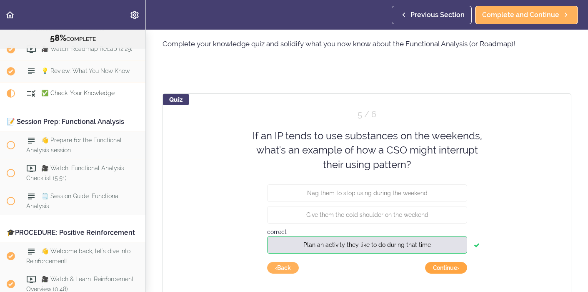
click at [456, 267] on button "Continue ›" at bounding box center [446, 268] width 42 height 12
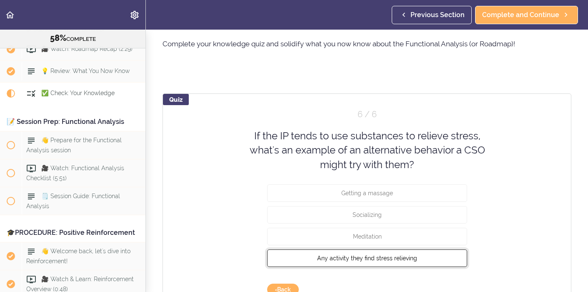
click at [441, 263] on button "Any activity they find stress relieving" at bounding box center [367, 257] width 200 height 17
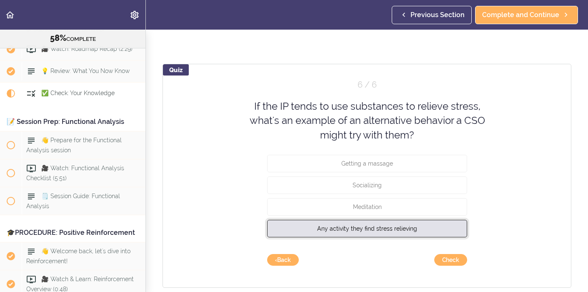
scroll to position [61, 0]
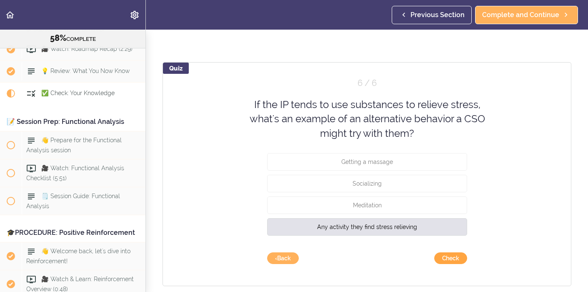
click at [456, 259] on button "Check" at bounding box center [450, 258] width 33 height 12
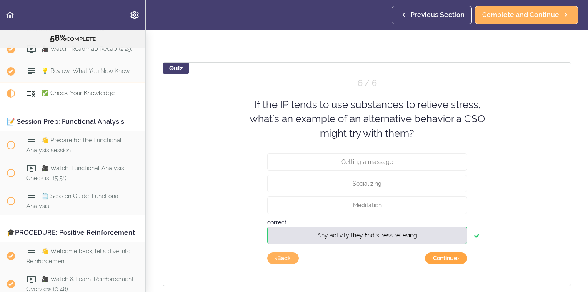
click at [456, 259] on button "Continue ›" at bounding box center [446, 258] width 42 height 12
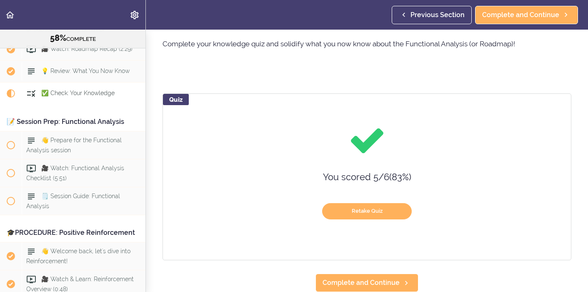
scroll to position [30, 0]
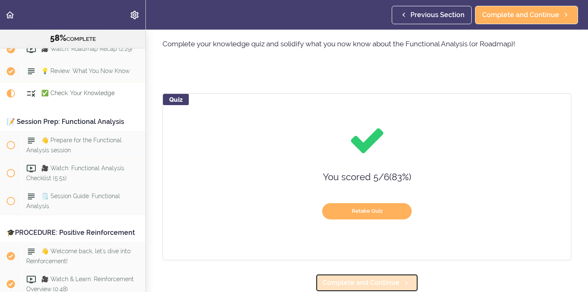
click at [356, 278] on span "Complete and Continue" at bounding box center [360, 282] width 77 height 10
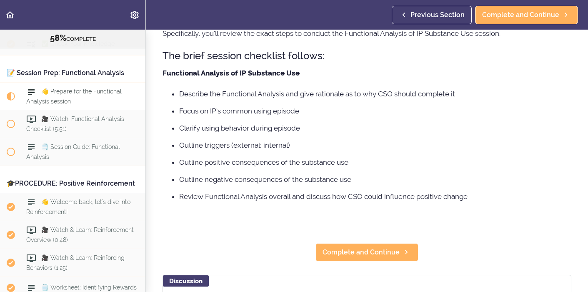
scroll to position [80, 0]
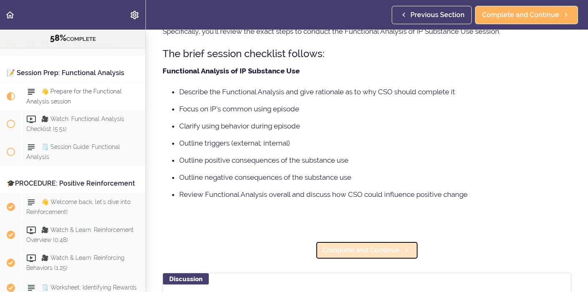
click at [348, 254] on span "Complete and Continue" at bounding box center [360, 250] width 77 height 10
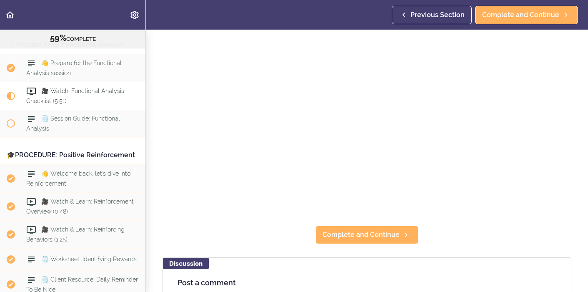
scroll to position [95, 0]
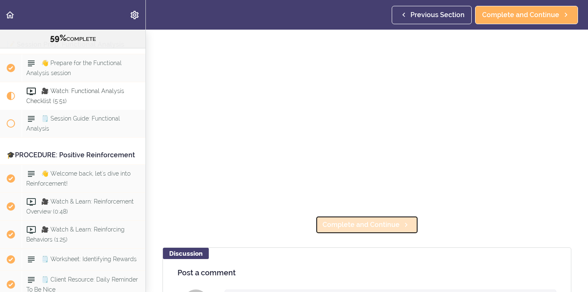
click at [385, 225] on span "Complete and Continue" at bounding box center [360, 224] width 77 height 10
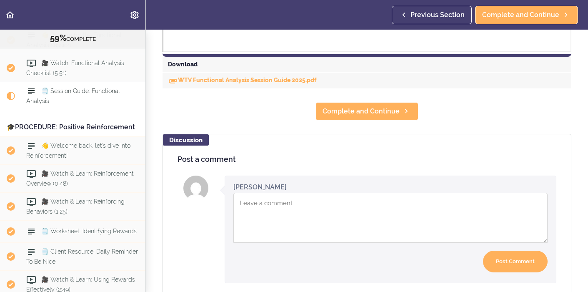
scroll to position [402, 0]
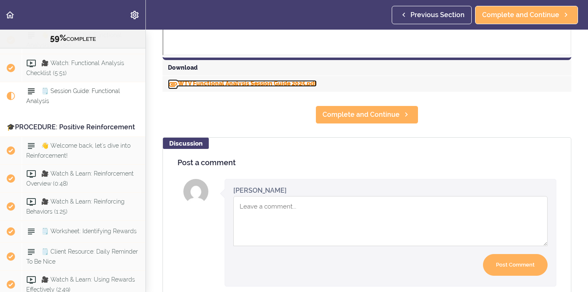
click at [200, 84] on link "WTV Functional Analysis Session Guide 2025.pdf" at bounding box center [242, 83] width 149 height 7
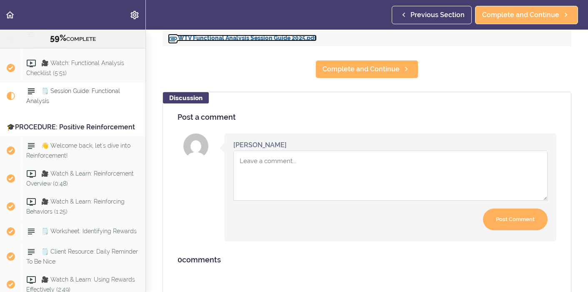
scroll to position [462, 0]
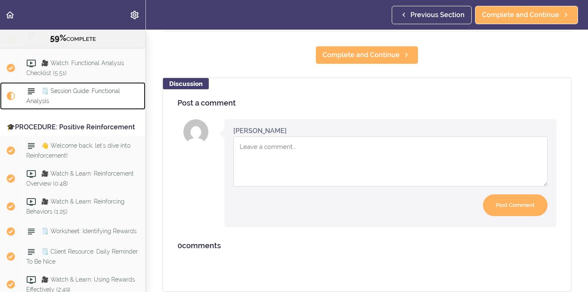
click at [84, 88] on span "🗒️ Session Guide: Functional Analysis" at bounding box center [73, 96] width 94 height 16
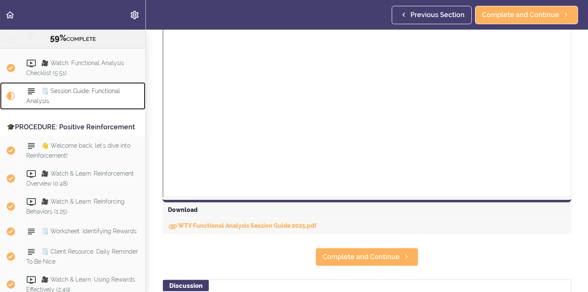
scroll to position [261, 0]
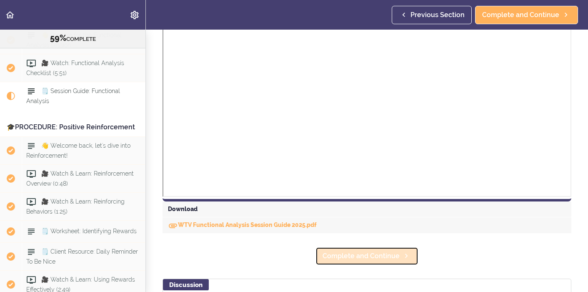
click at [349, 256] on span "Complete and Continue" at bounding box center [360, 256] width 77 height 10
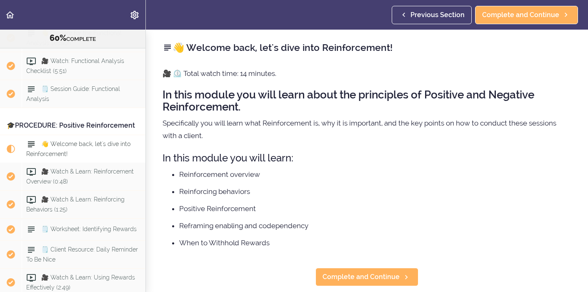
scroll to position [2879, 0]
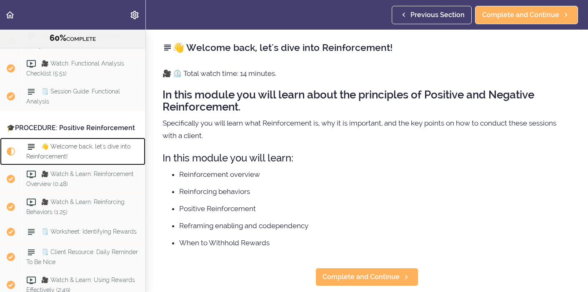
click at [72, 137] on div "👋 Welcome back, let's dive into Reinforcement!" at bounding box center [84, 150] width 124 height 27
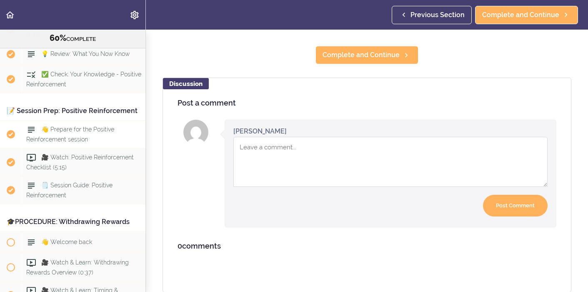
scroll to position [3182, 0]
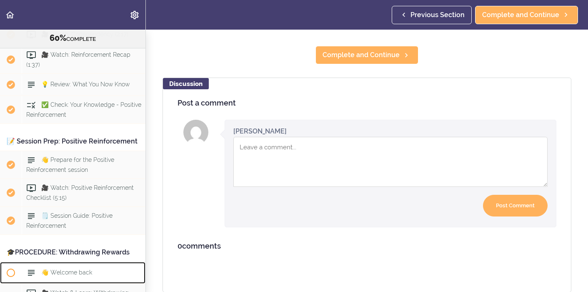
click at [58, 269] on span "👋 Welcome back" at bounding box center [66, 272] width 51 height 7
